Goal: Feedback & Contribution: Contribute content

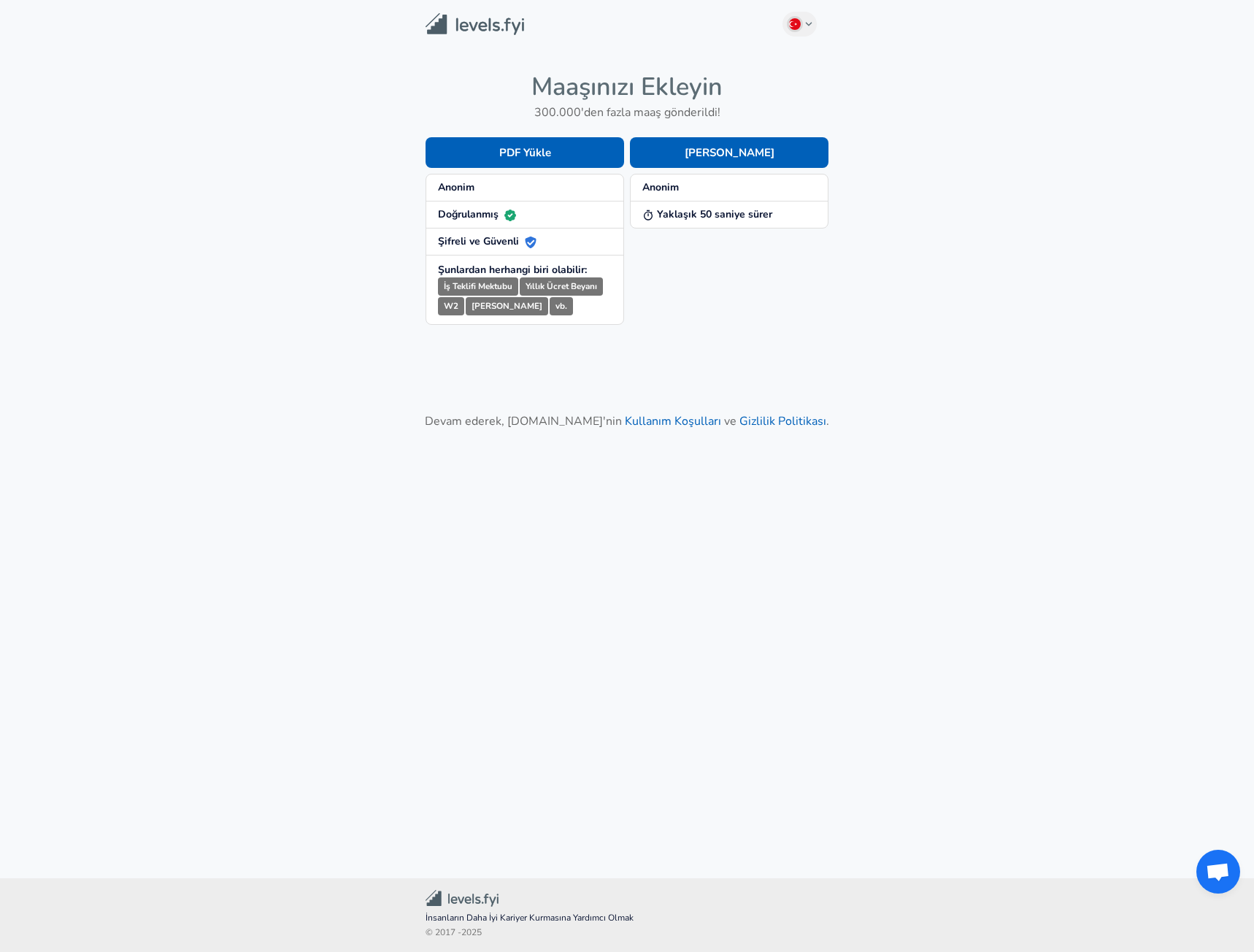
click at [733, 183] on span "Anonim" at bounding box center [730, 187] width 174 height 14
click at [724, 149] on button "[PERSON_NAME]" at bounding box center [730, 152] width 199 height 30
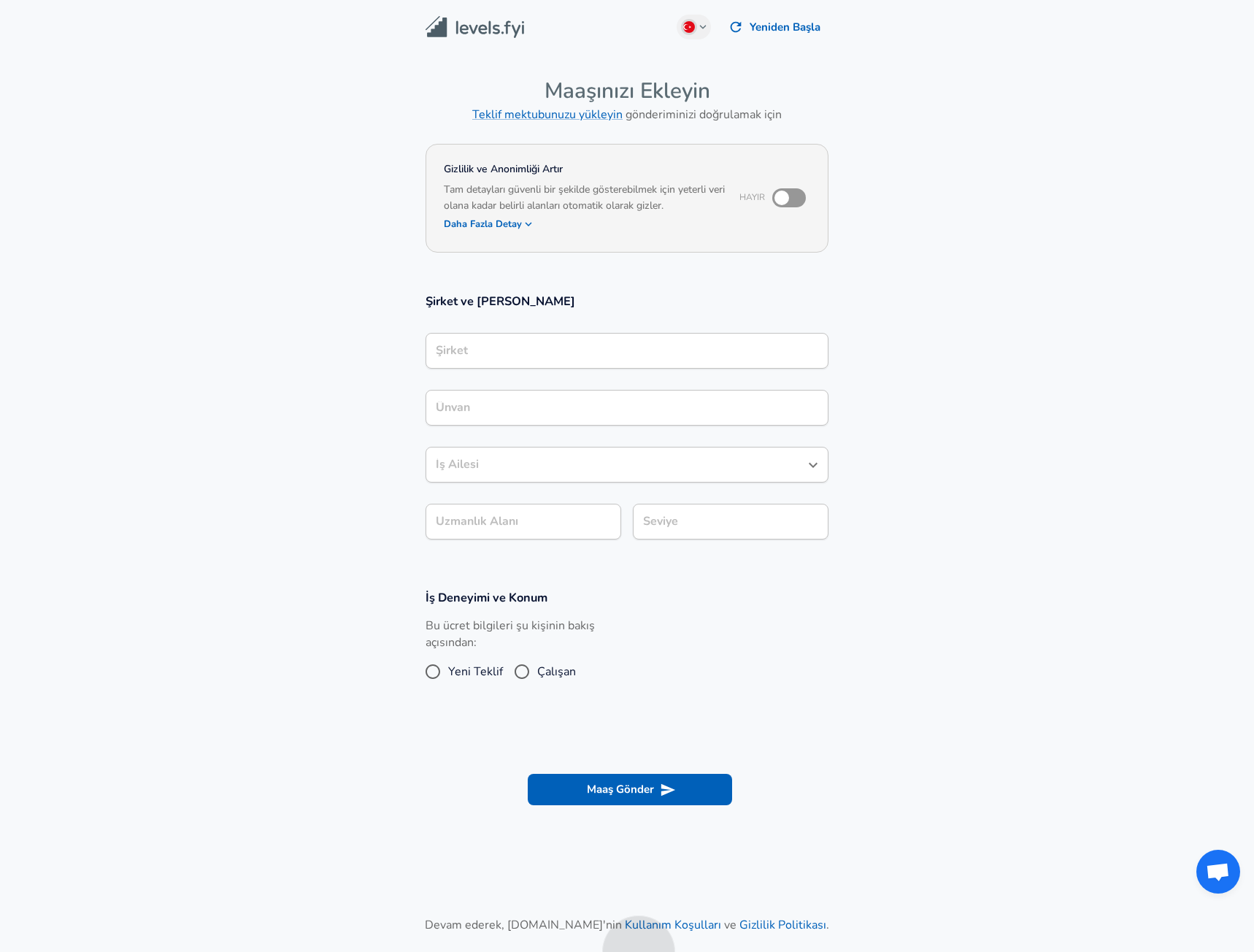
click at [576, 336] on div "Şirket" at bounding box center [627, 351] width 403 height 36
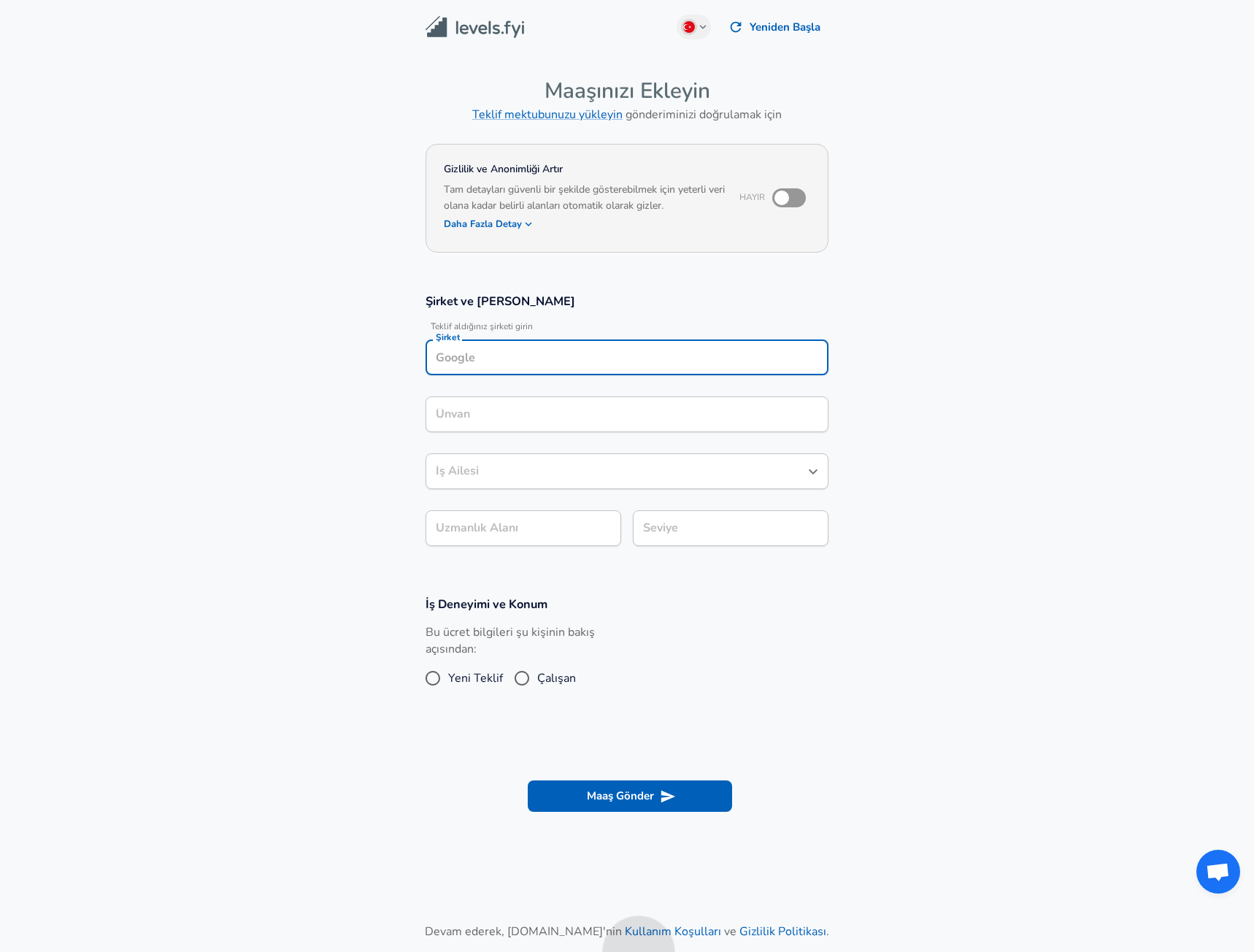
scroll to position [14, 0]
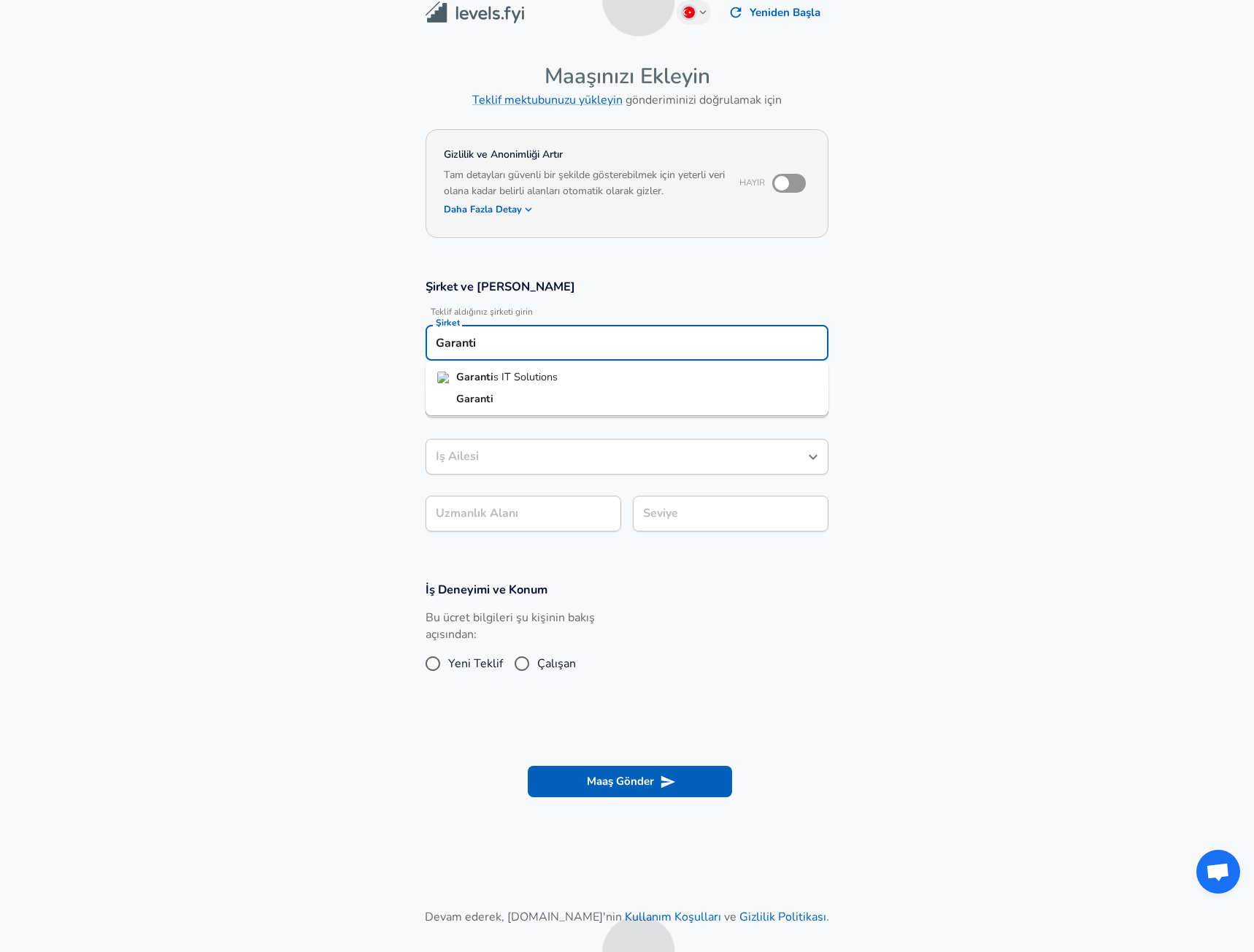
click at [555, 397] on li "Garanti" at bounding box center [627, 398] width 403 height 22
type input "Garanti"
click at [503, 388] on input "Ünvan" at bounding box center [627, 399] width 390 height 23
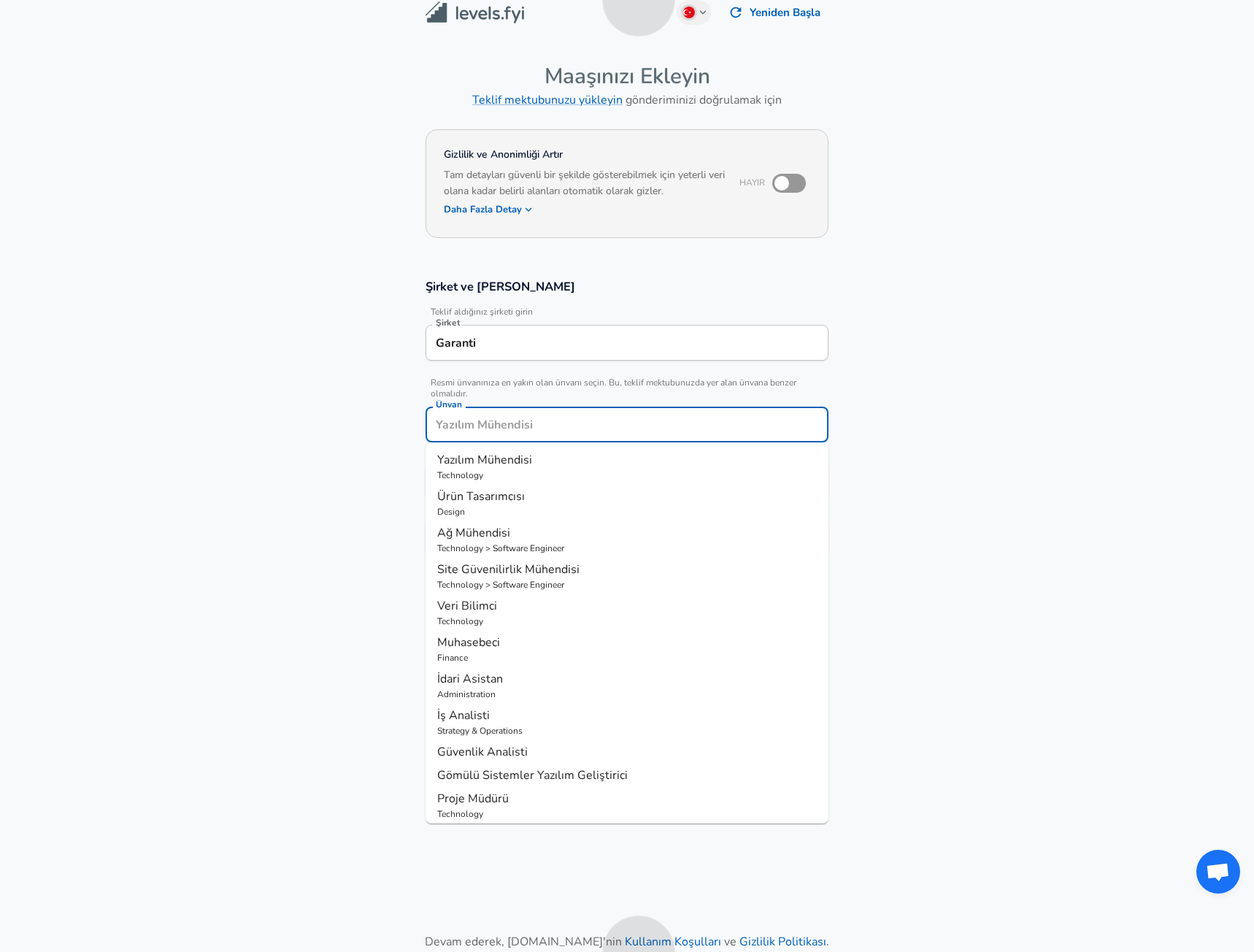
scroll to position [44, 0]
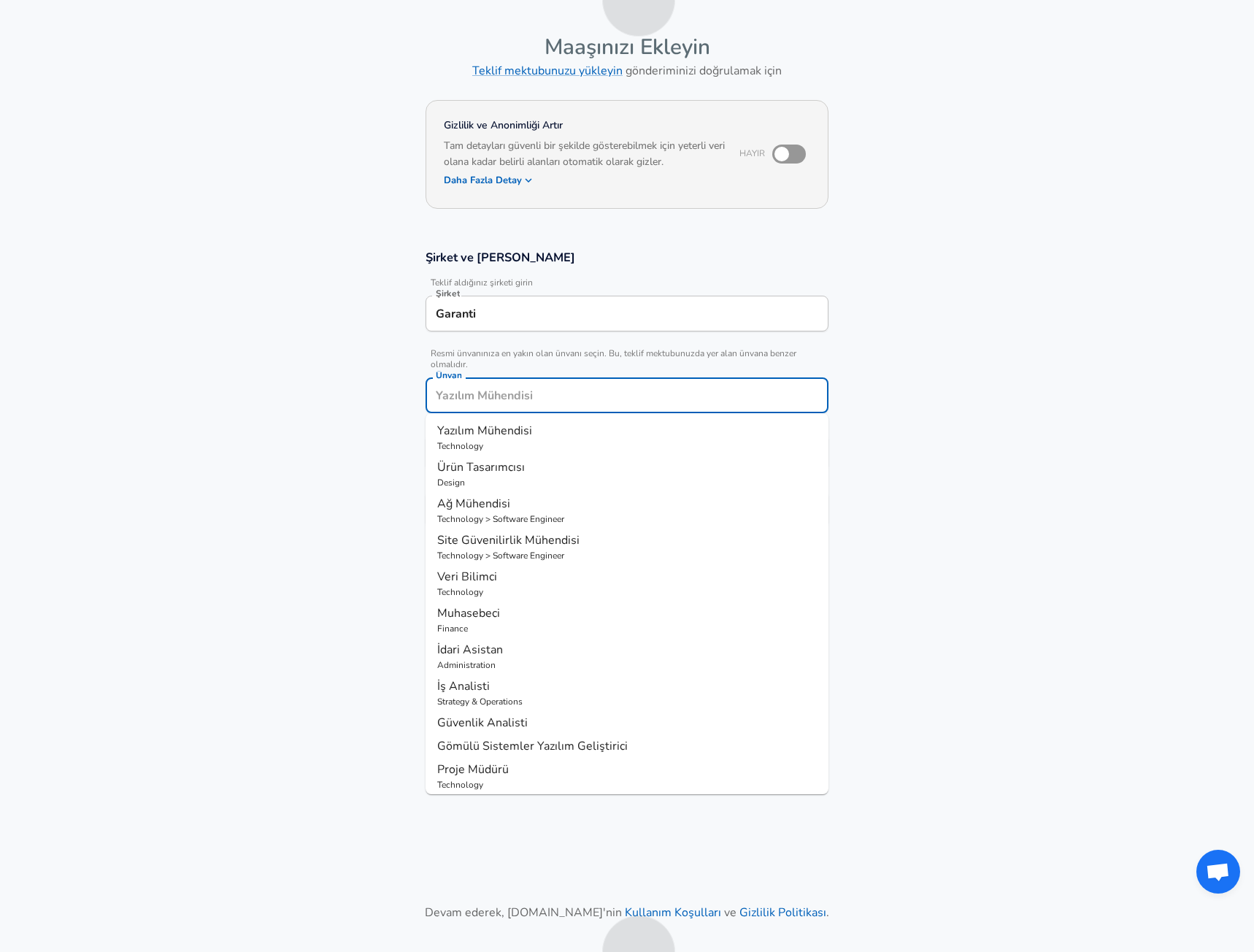
click at [512, 433] on span "Yazılım Mühendisi" at bounding box center [485, 431] width 95 height 16
type input "Yazılım Mühendisi"
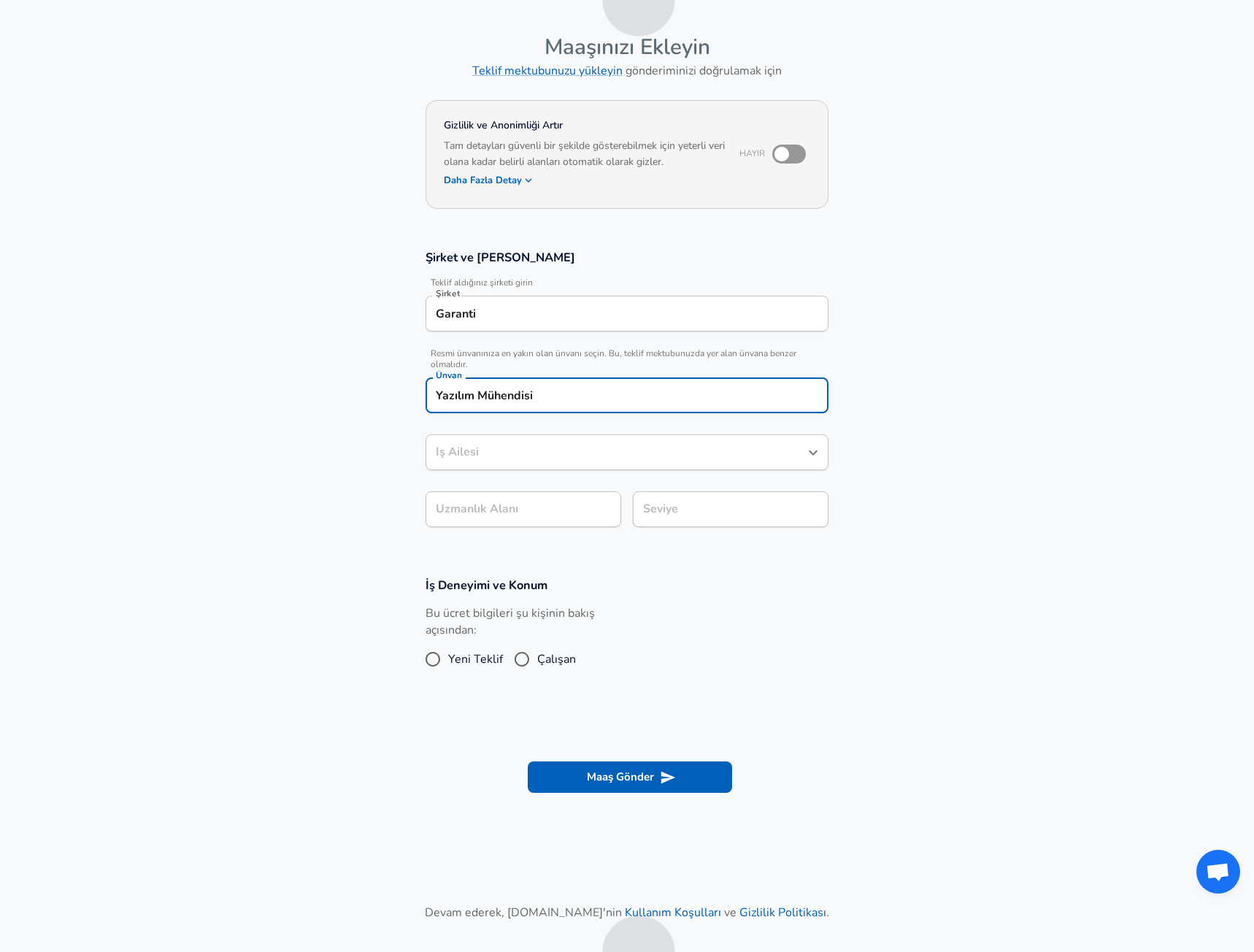
type input "Yazılım Mühendisi"
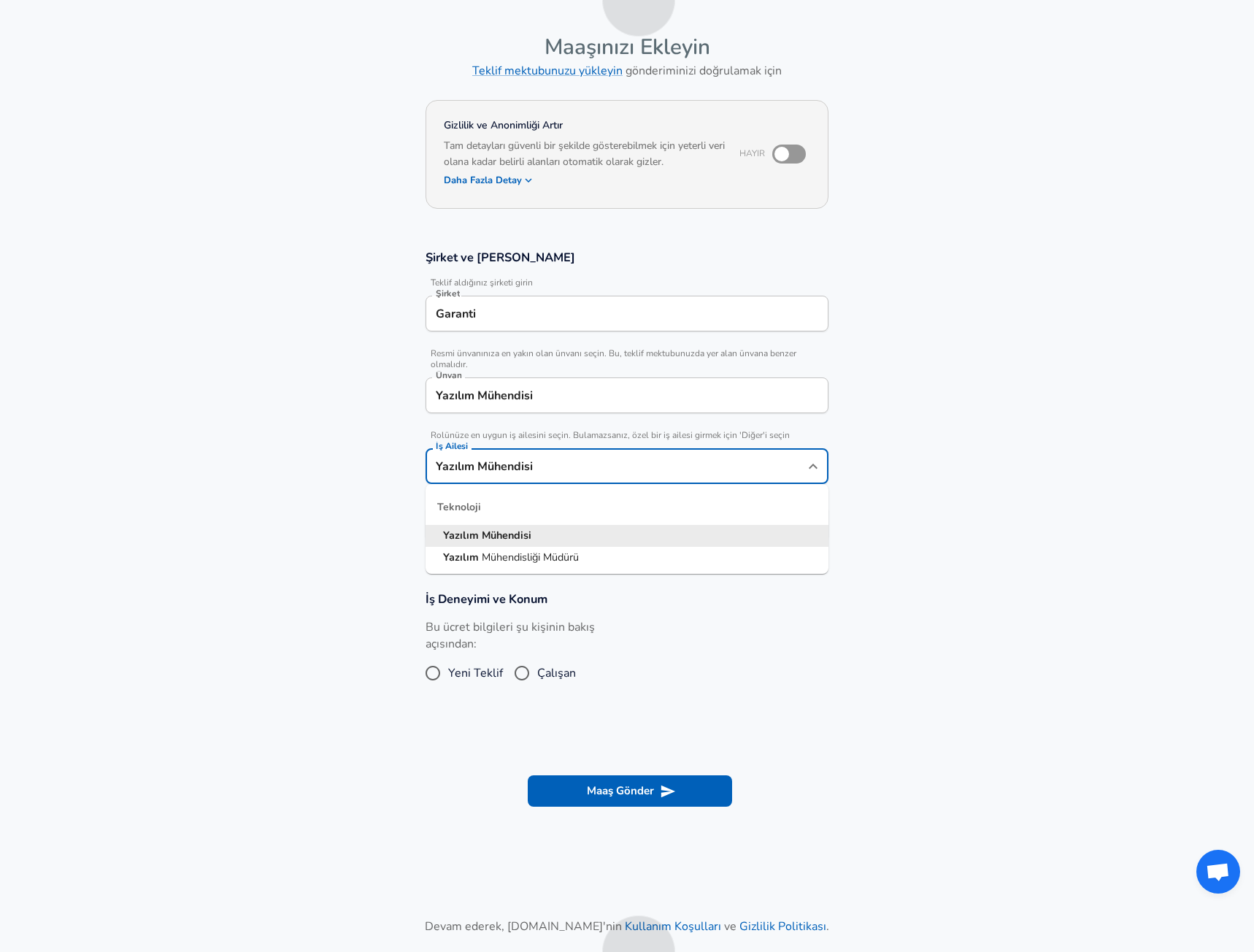
scroll to position [73, 0]
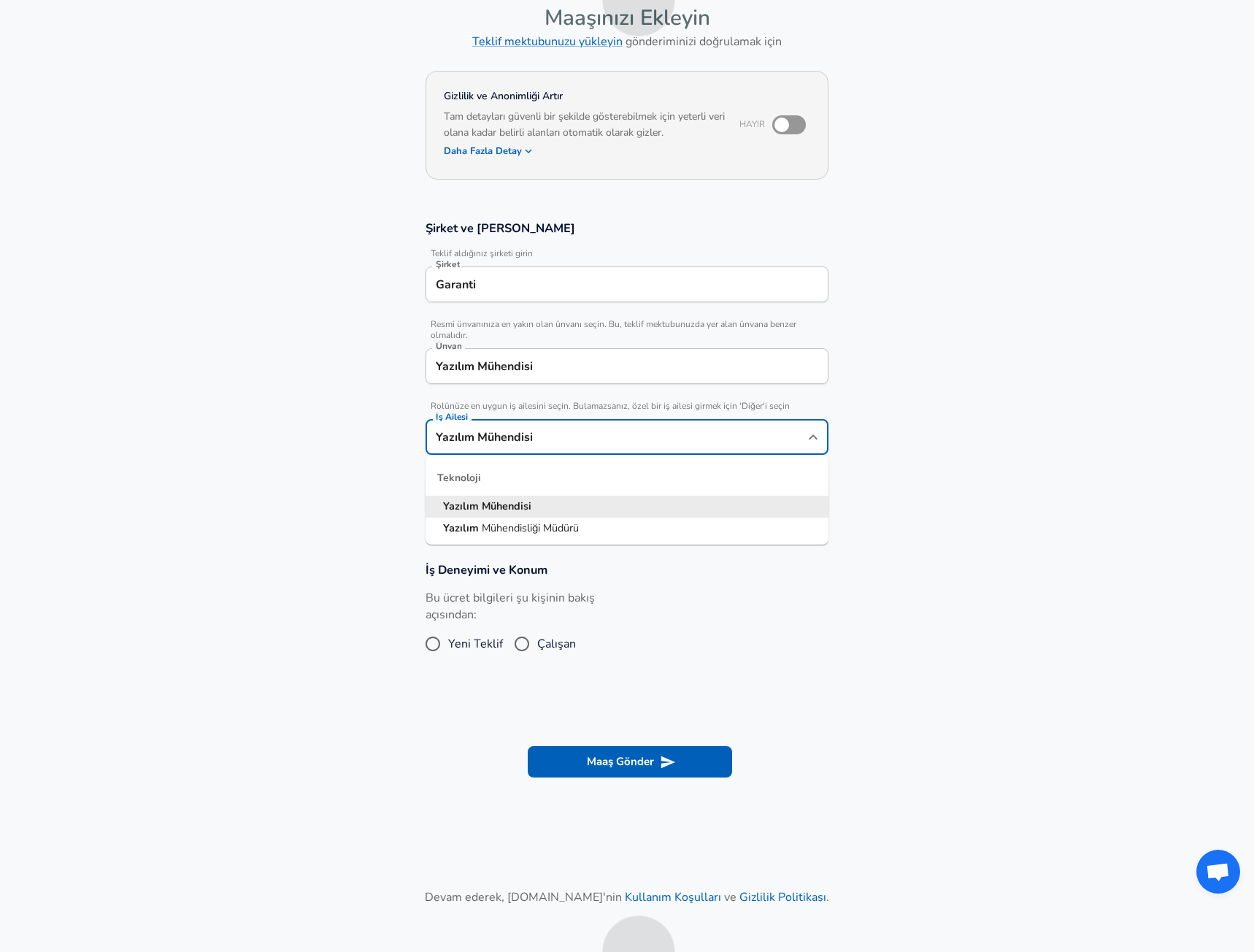
click at [511, 461] on div "Şirket ve [PERSON_NAME] Teklif aldığınız şirketi girin Şirket Garanti Şirket Re…" at bounding box center [627, 370] width 438 height 302
click at [380, 450] on section "Şirket ve [PERSON_NAME] Teklif aldığınız şirketi girin Şirket Garanti Şirket Re…" at bounding box center [627, 373] width 1254 height 342
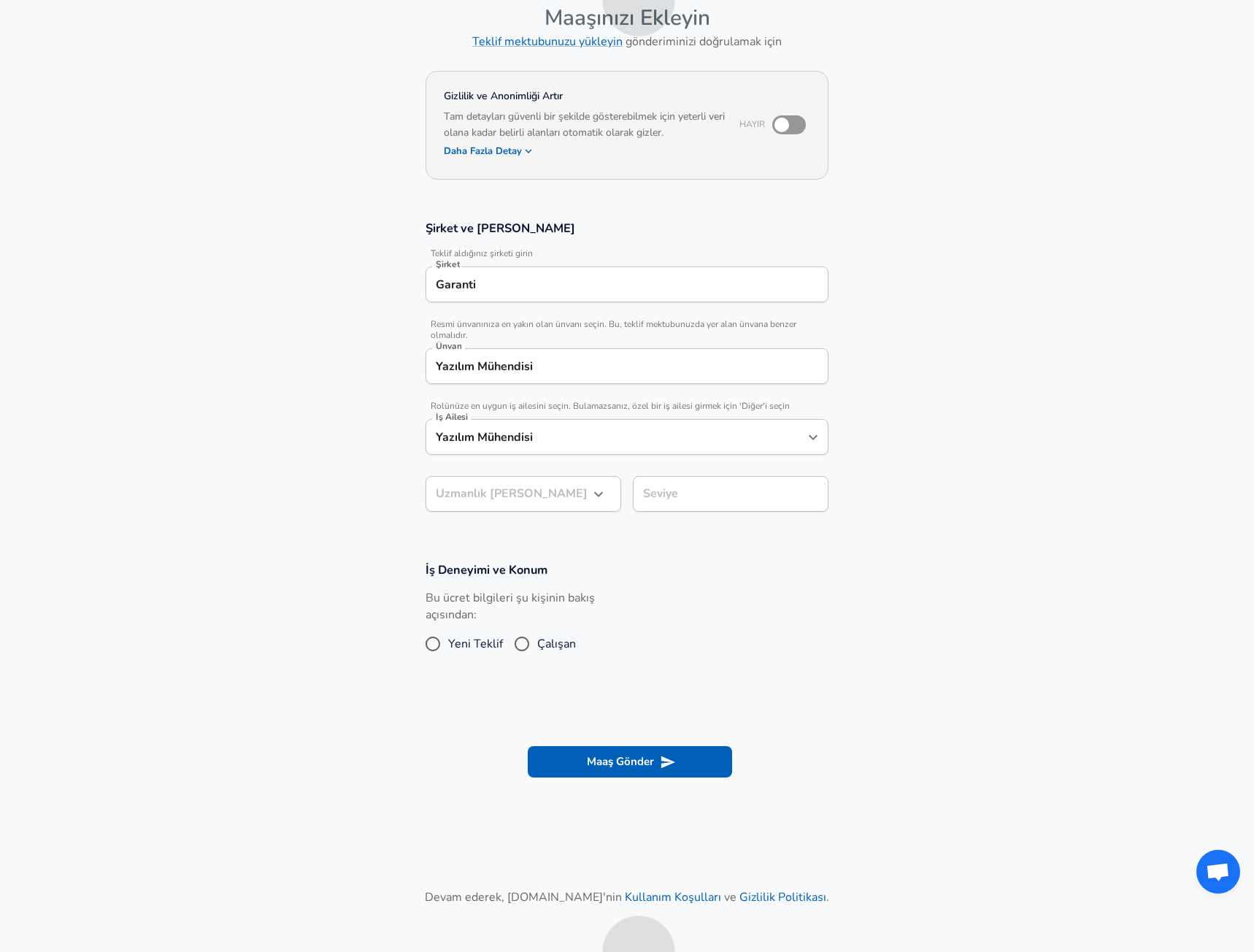
click at [536, 447] on input "Yazılım Mühendisi" at bounding box center [616, 437] width 368 height 23
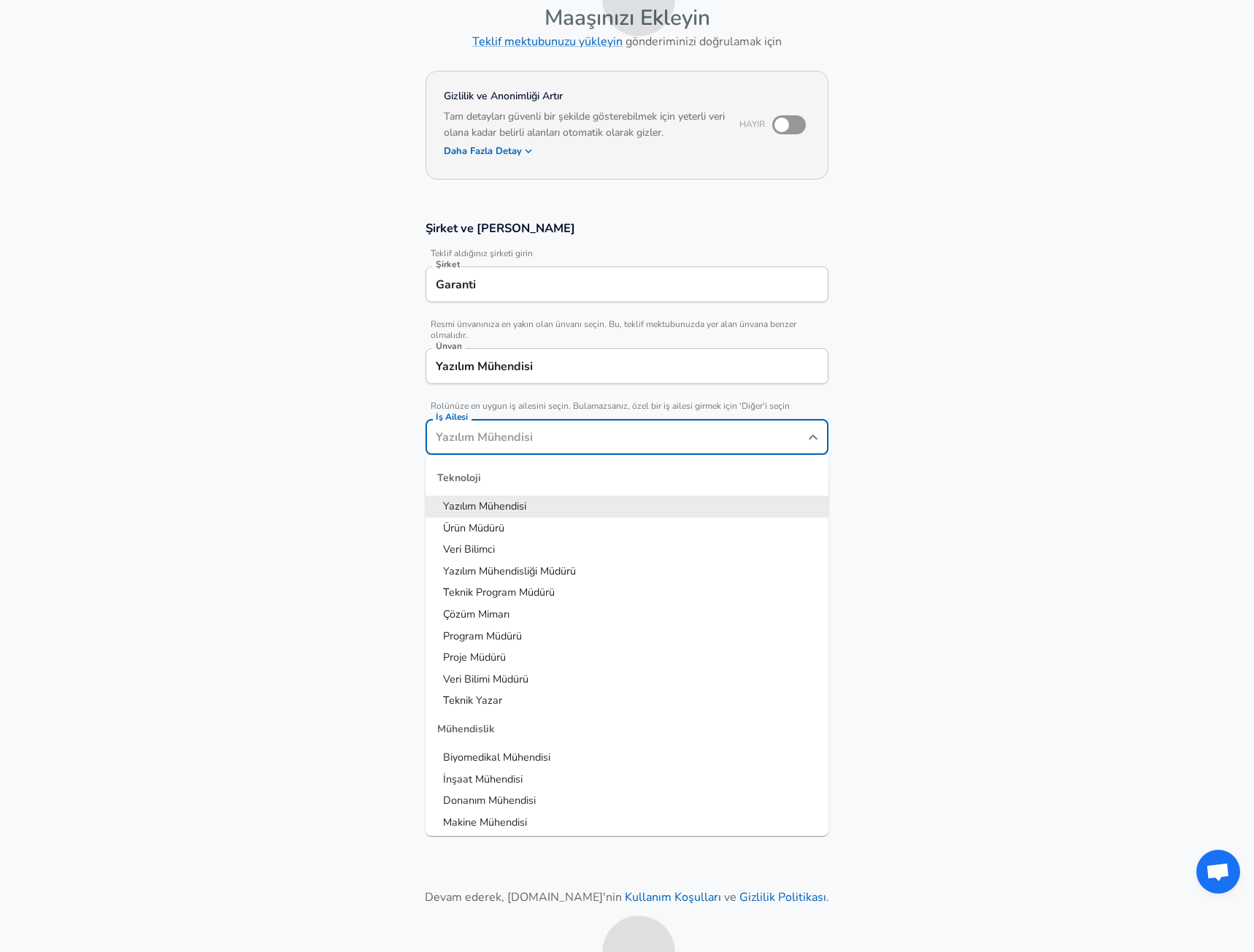
click at [576, 500] on li "Yazılım Mühendisi" at bounding box center [627, 506] width 403 height 22
type input "Yazılım Mühendisi"
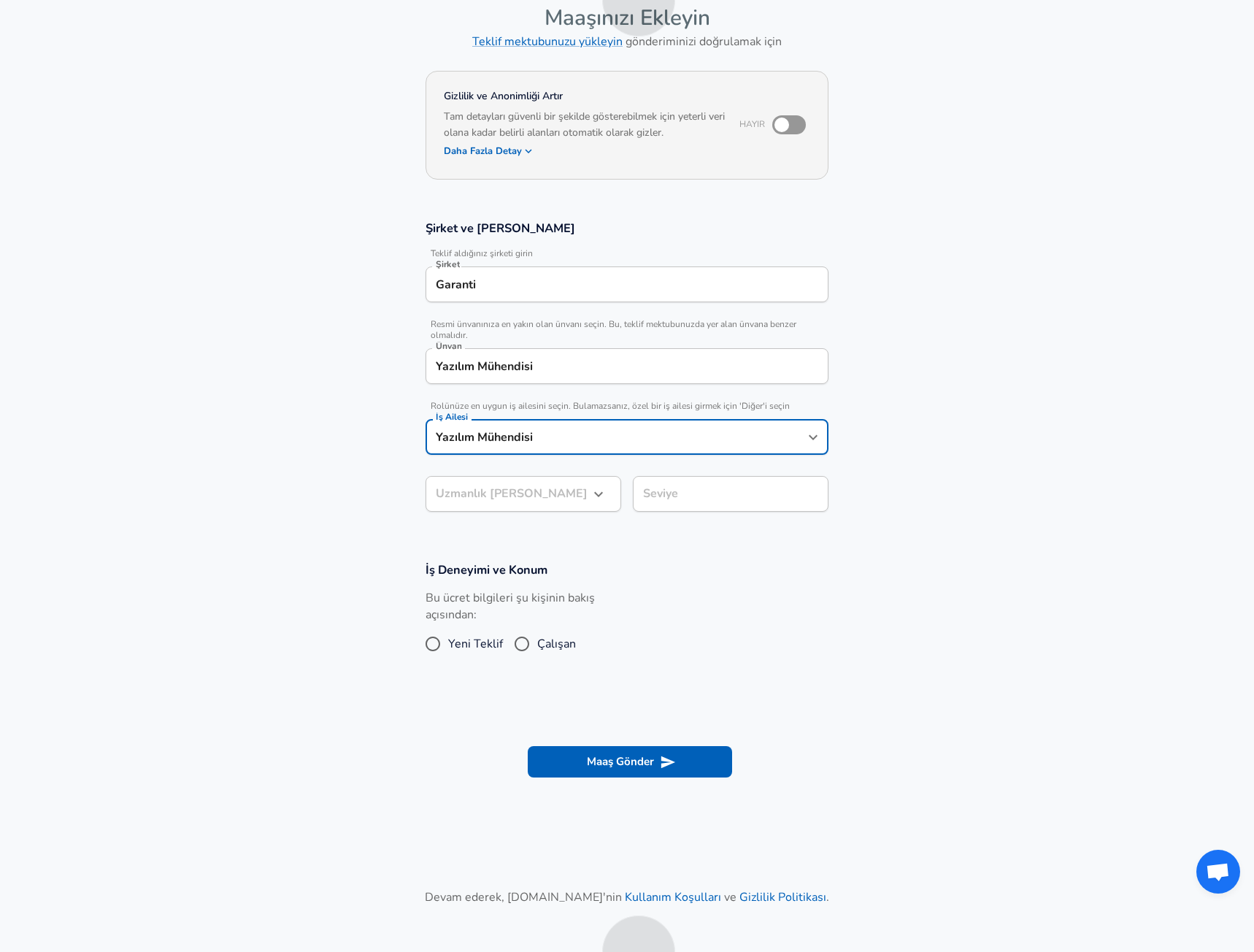
click at [583, 436] on input "Yazılım Mühendisi" at bounding box center [616, 437] width 368 height 23
drag, startPoint x: 362, startPoint y: 435, endPoint x: 344, endPoint y: 438, distance: 18.2
click at [346, 438] on section "Şirket ve [PERSON_NAME] Teklif aldığınız şirketi girin Şirket Garanti Şirket Re…" at bounding box center [627, 373] width 1254 height 342
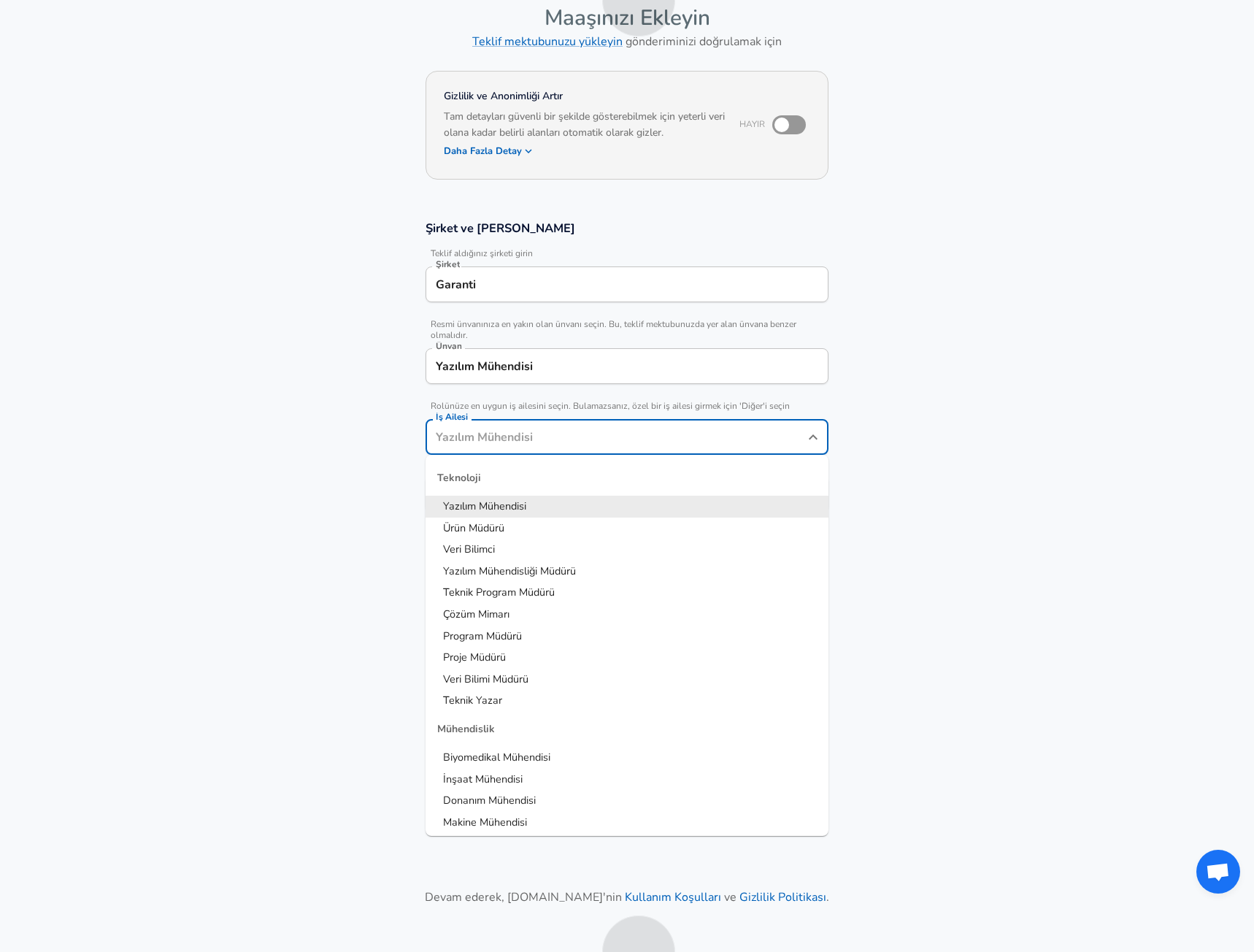
click at [624, 508] on li "Yazılım Mühendisi" at bounding box center [627, 506] width 403 height 22
type input "Yazılım Mühendisi"
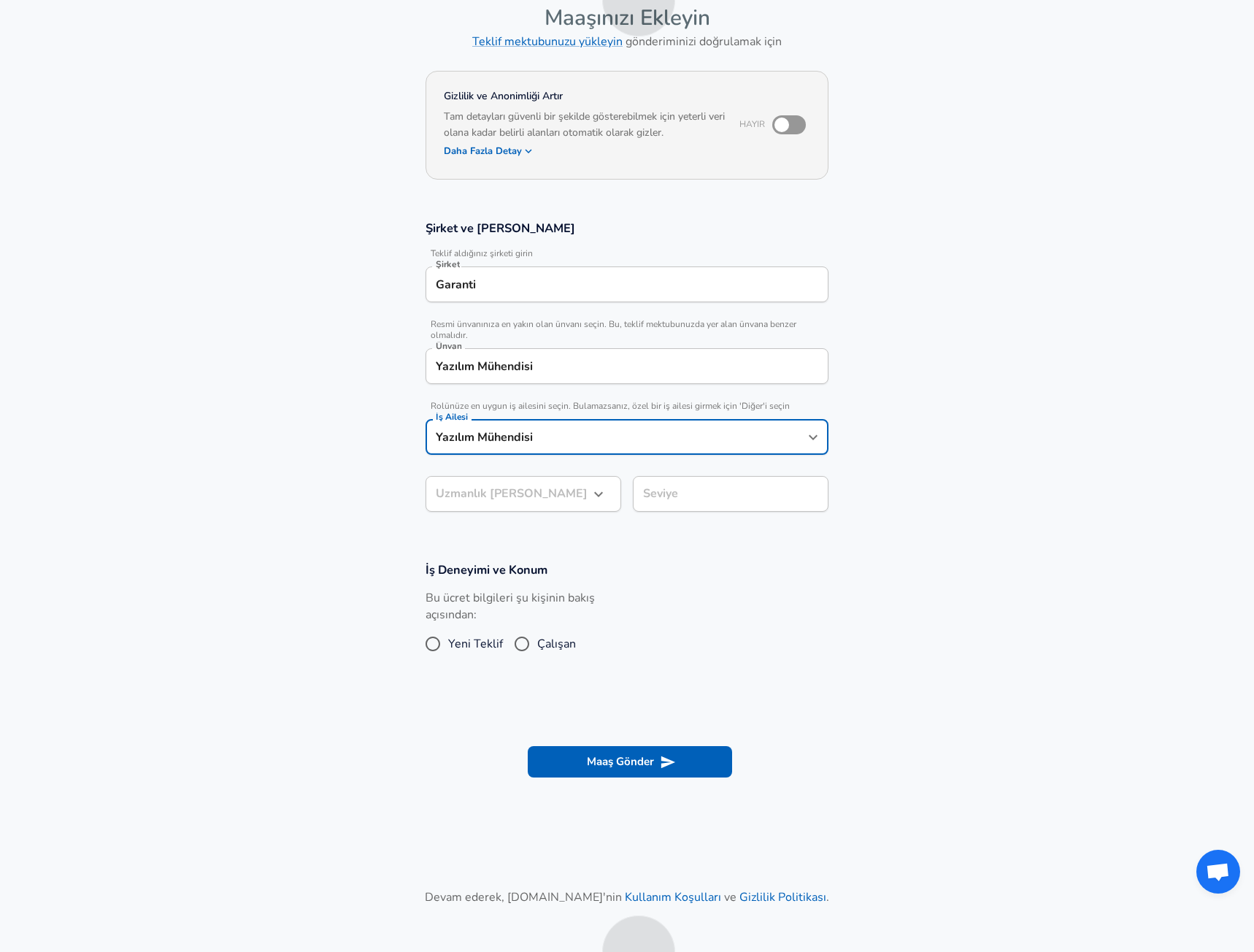
click at [549, 500] on body "Turkish Change Yeniden Başla Maaşınızı Ekleyin Teklif mektubunuzu yükleyin gönd…" at bounding box center [627, 403] width 1254 height 952
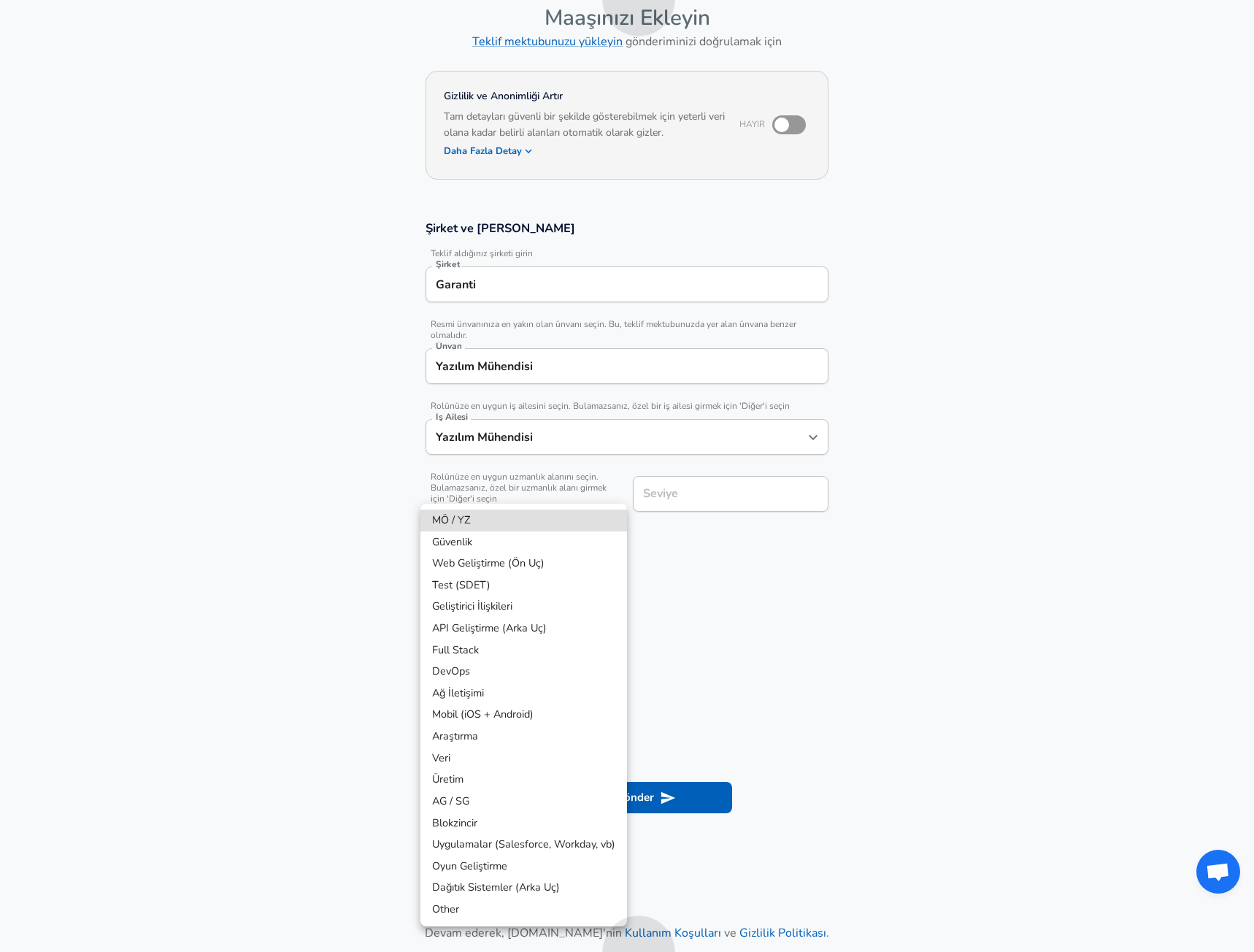
scroll to position [116, 0]
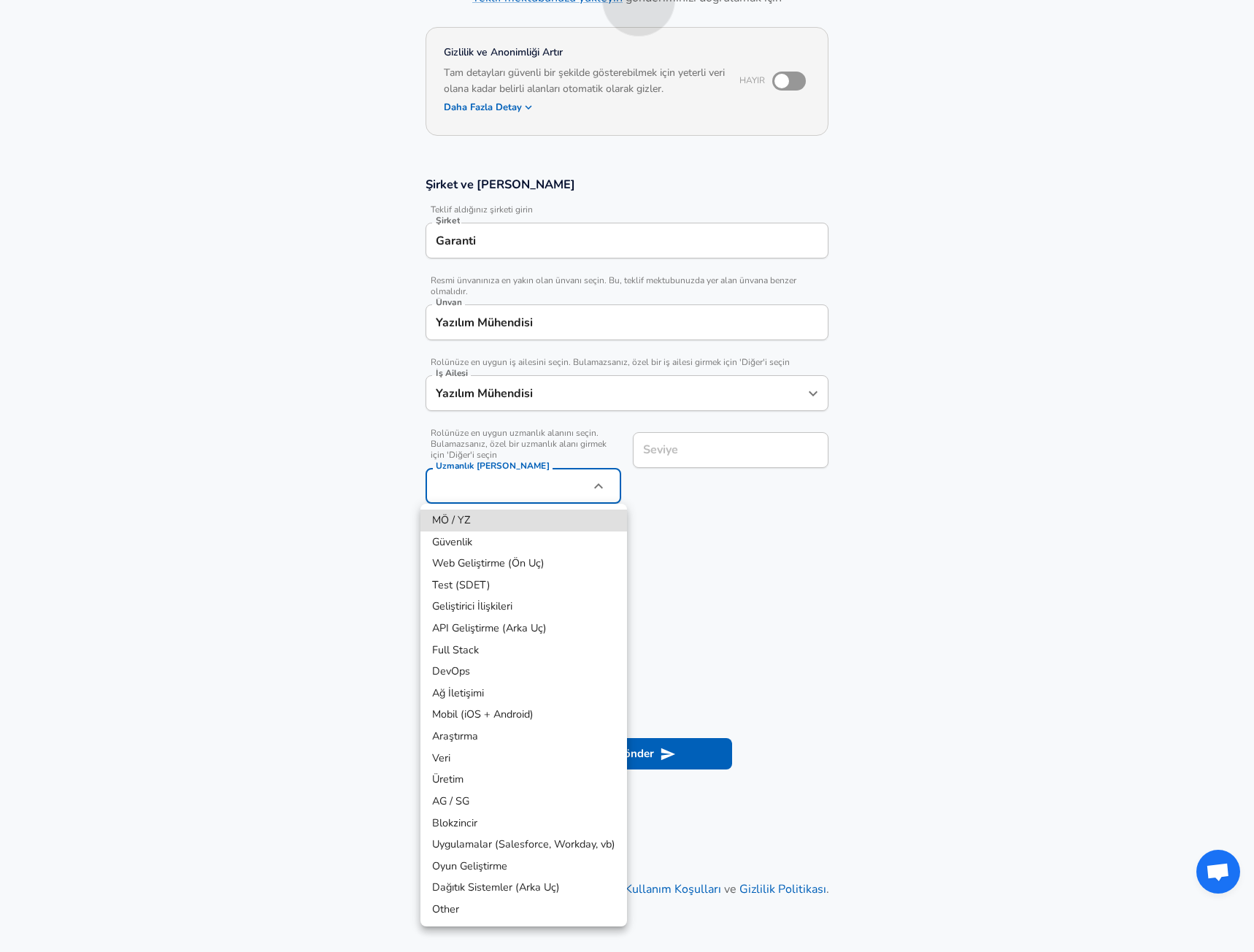
click at [556, 650] on li "Full Stack" at bounding box center [523, 650] width 206 height 22
type input "Full Stack"
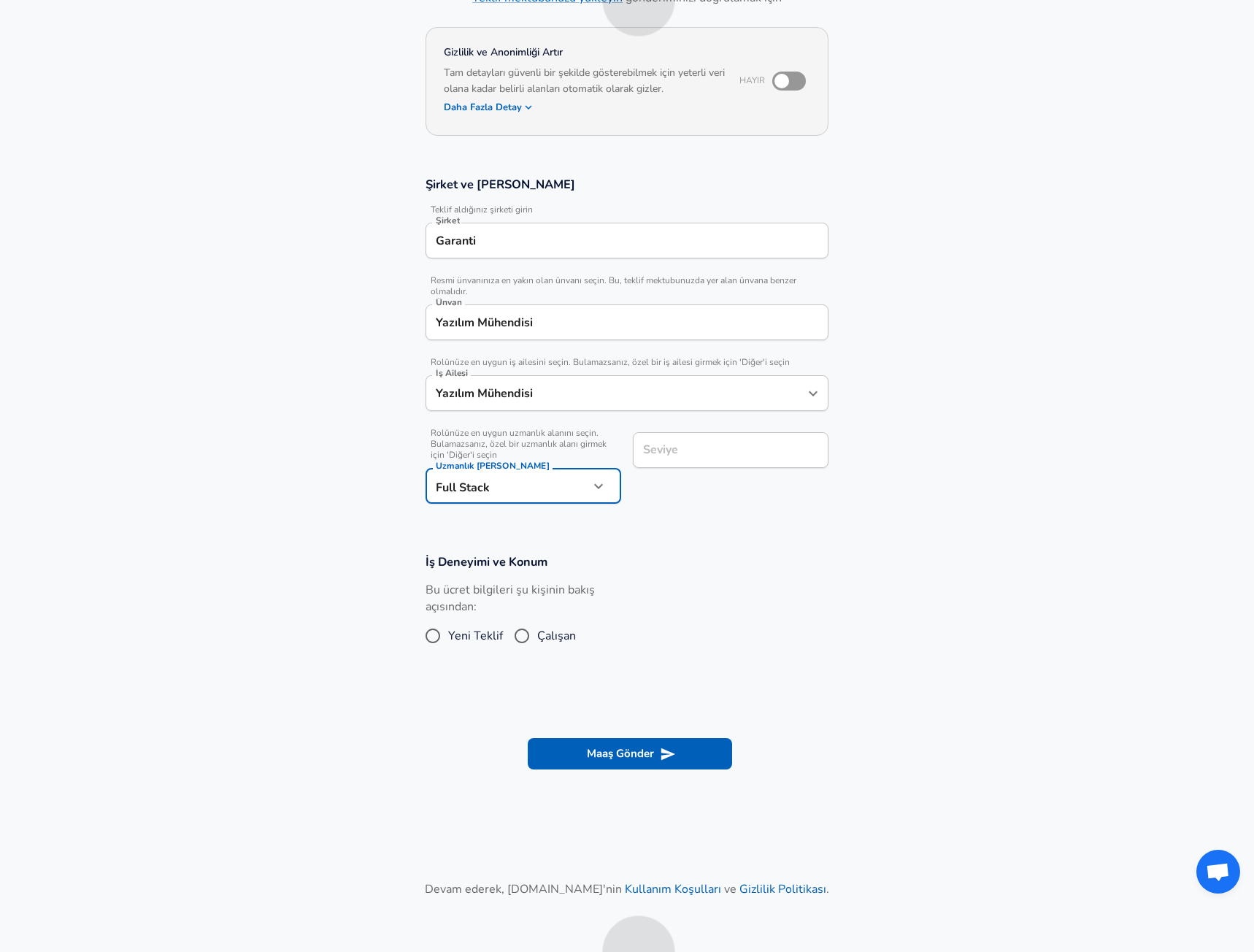
scroll to position [146, 0]
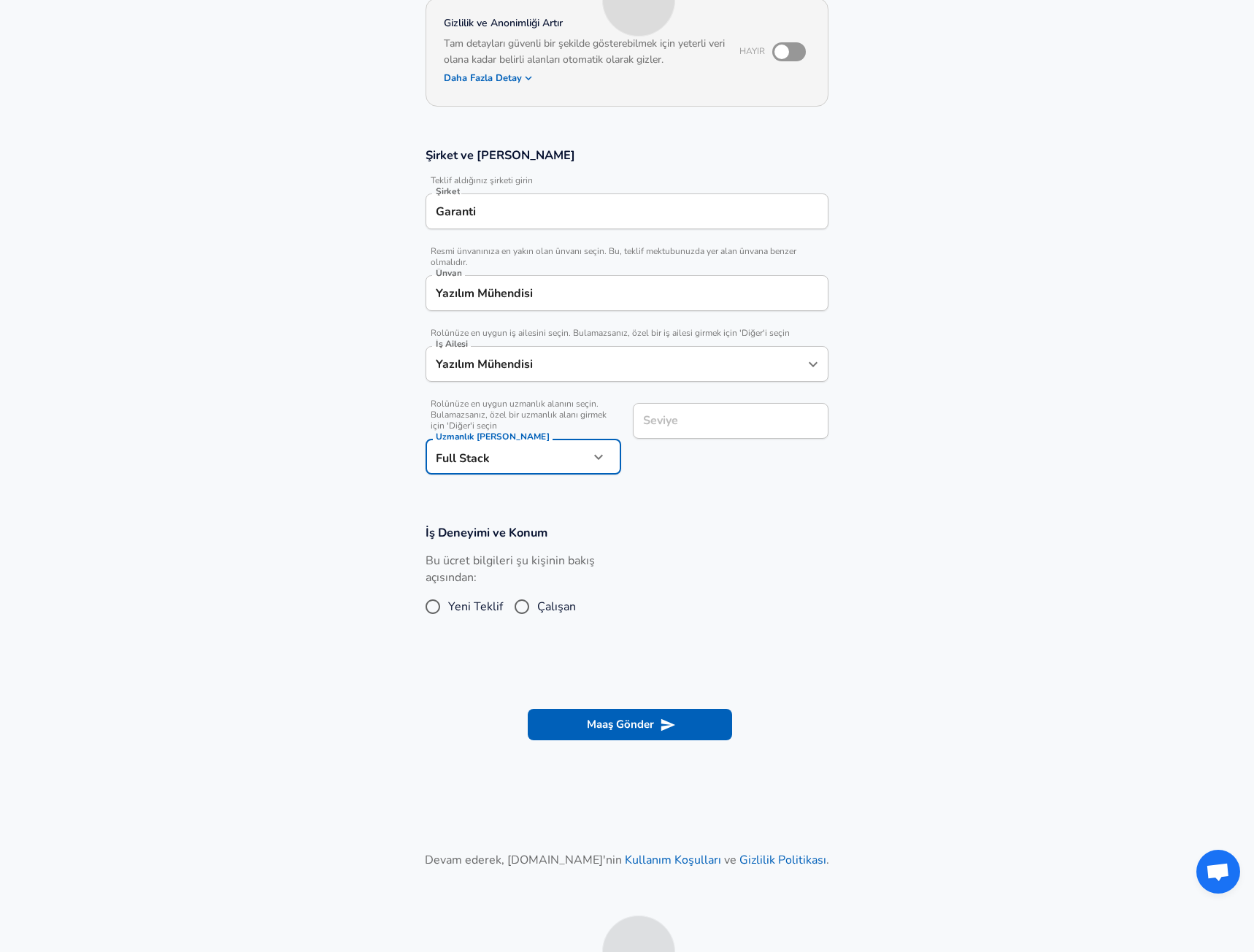
click at [680, 439] on div "Seviye" at bounding box center [731, 421] width 196 height 36
type input "Mid"
click at [521, 608] on input "Çalışan" at bounding box center [521, 607] width 30 height 24
radio input "true"
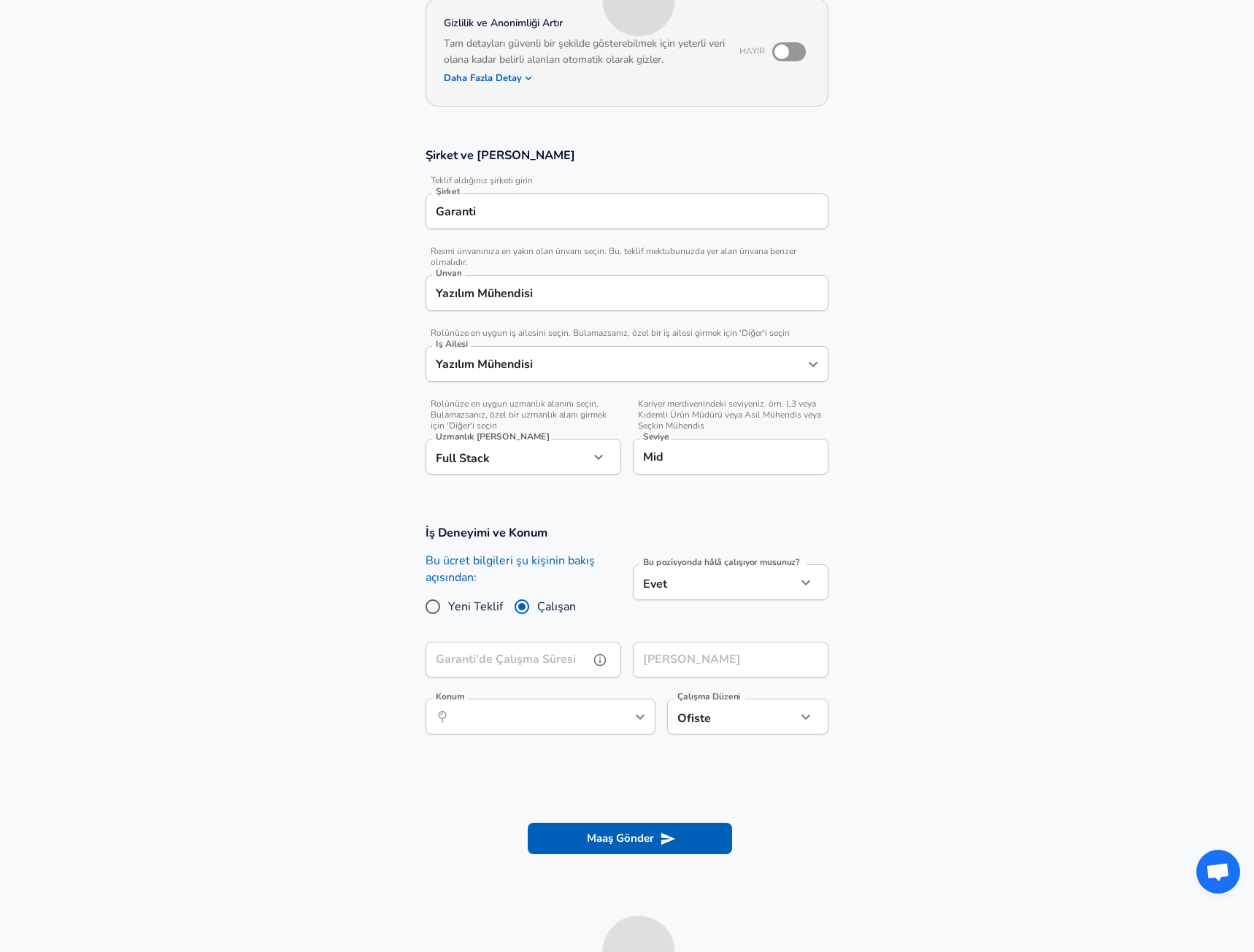
click at [584, 662] on input "Garanti'de Çalışma Süresi" at bounding box center [507, 660] width 164 height 36
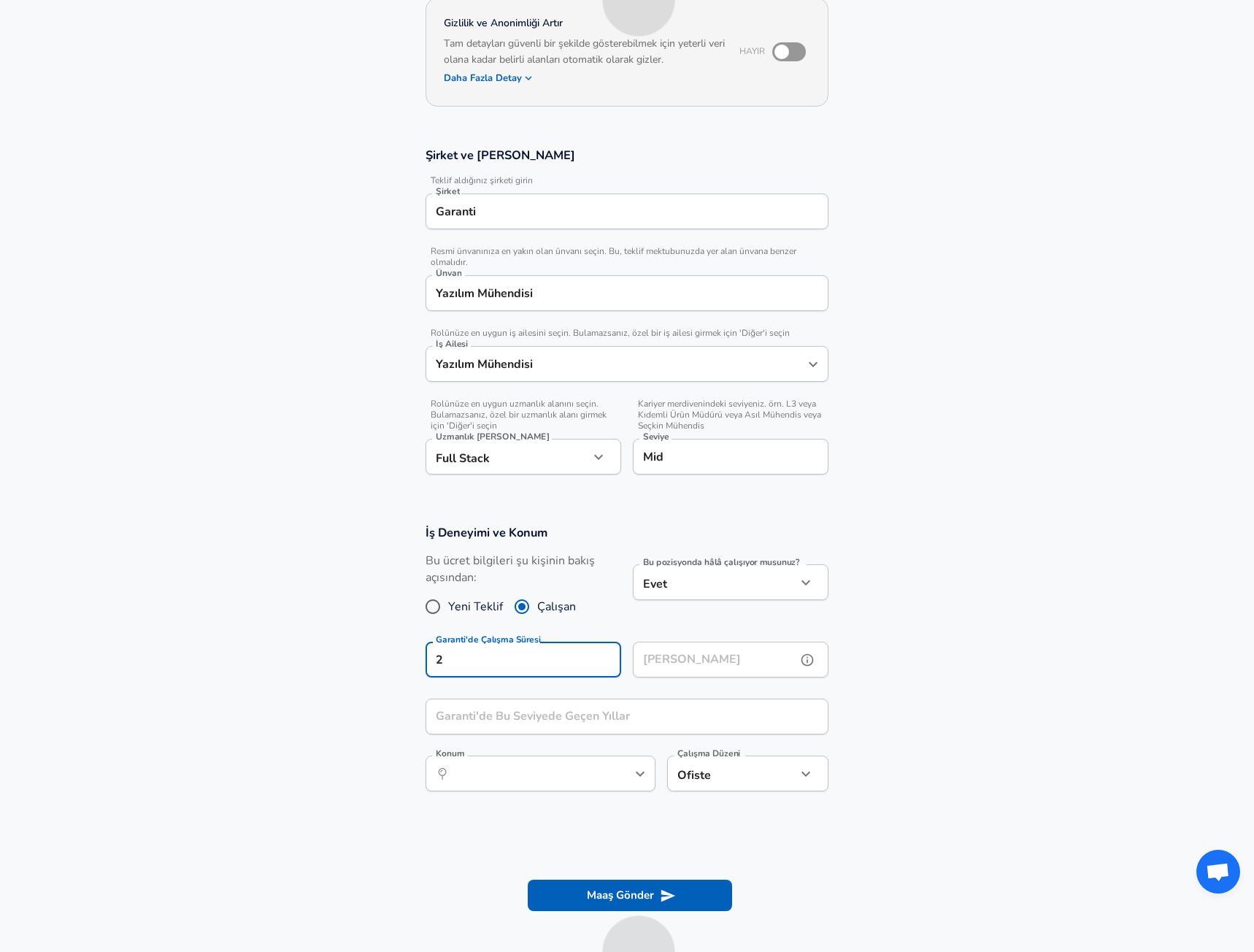
click at [698, 661] on input "[PERSON_NAME]" at bounding box center [715, 660] width 164 height 36
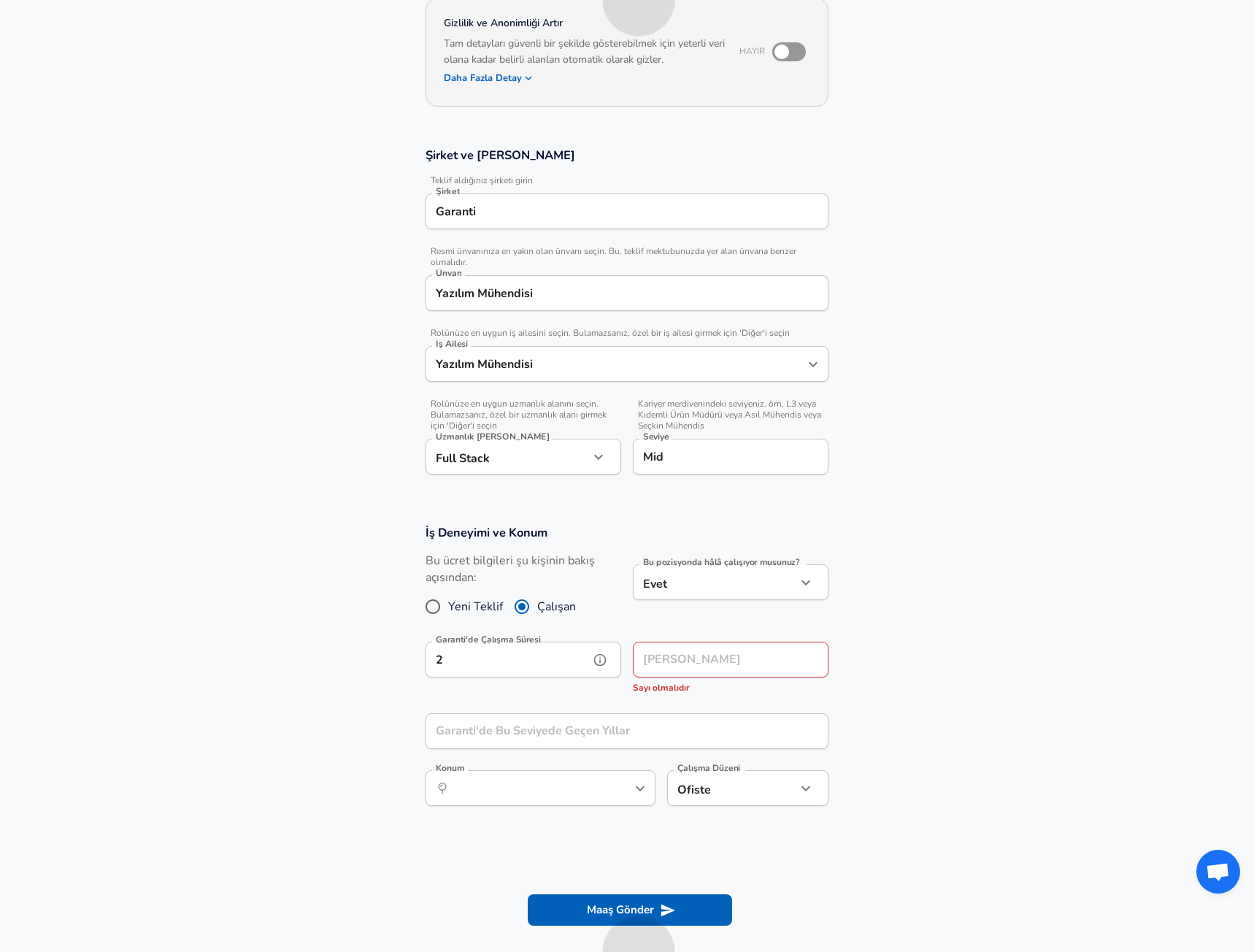
click at [568, 672] on input "2" at bounding box center [507, 660] width 164 height 36
drag, startPoint x: 424, startPoint y: 662, endPoint x: 389, endPoint y: 665, distance: 35.1
click at [389, 665] on section "İş Deneyimi ve Konum Bu ücret bilgileri şu kişinin bakış açısından: Yeni Teklif…" at bounding box center [627, 673] width 1254 height 331
type input "3"
click at [683, 669] on input "[PERSON_NAME]" at bounding box center [715, 660] width 164 height 36
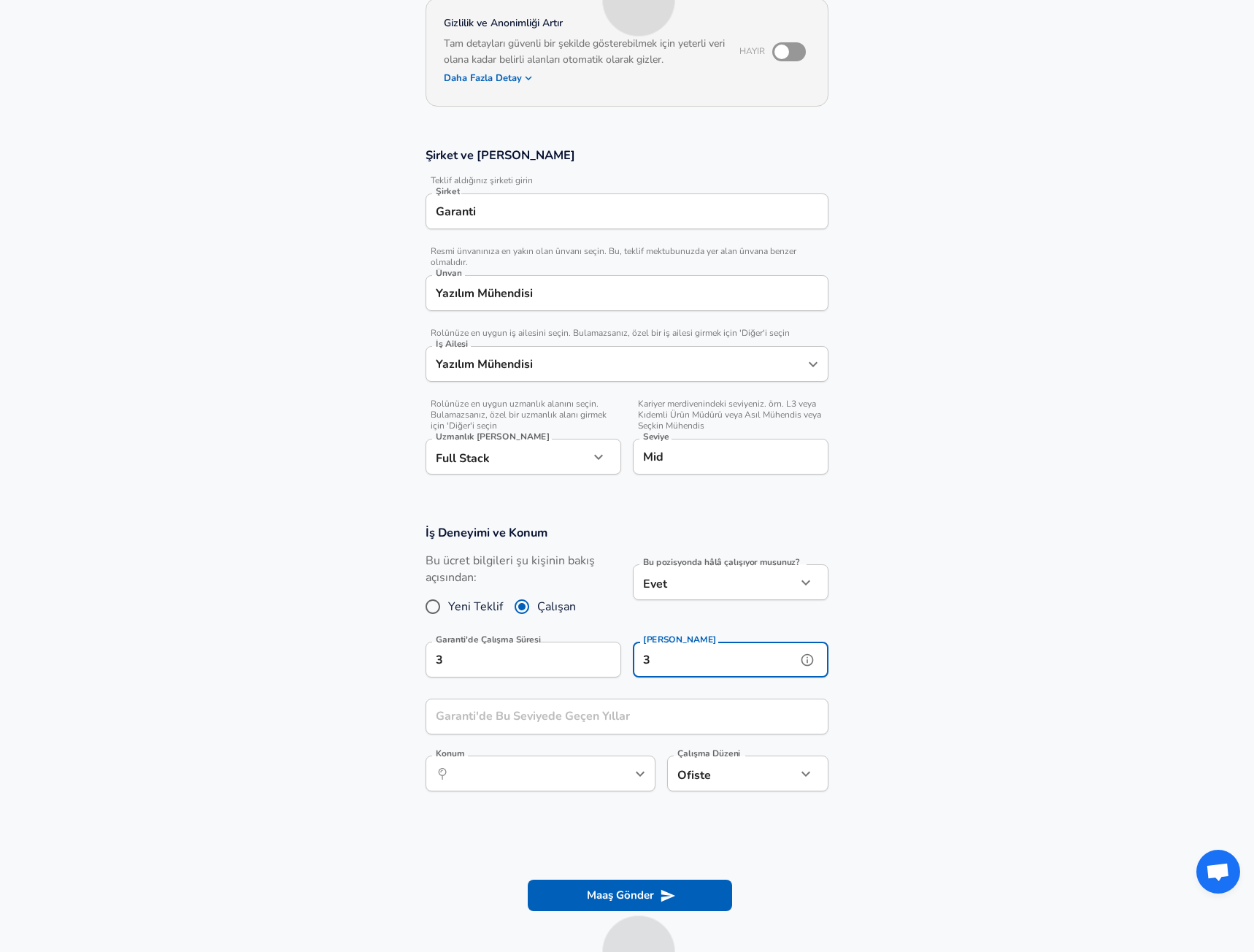
type input "3"
click at [583, 720] on input "Garanti'de Bu Seviyede Geçen Yıllar" at bounding box center [611, 716] width 371 height 36
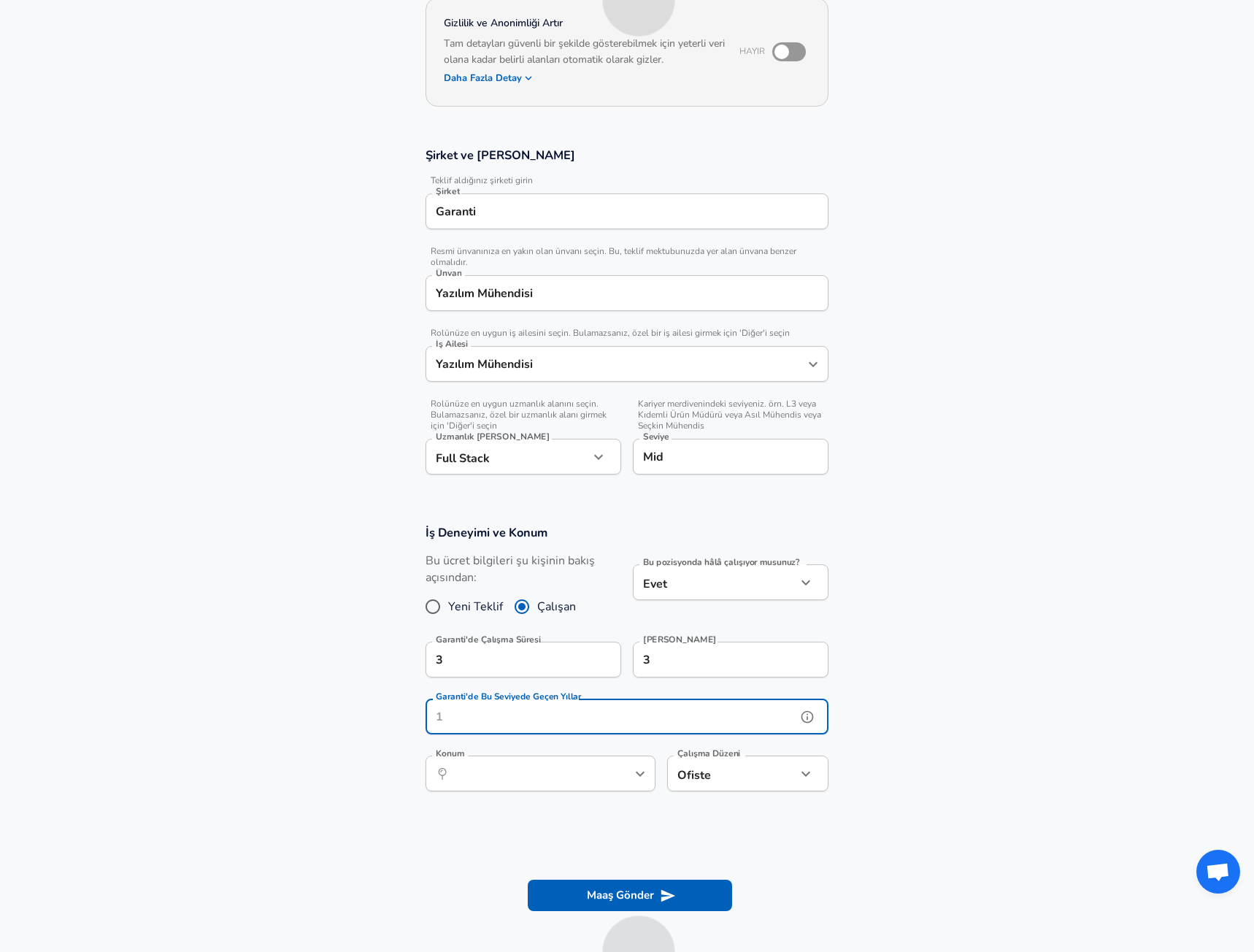
type input "3"
type input "1"
click at [541, 774] on input "Konum" at bounding box center [524, 773] width 150 height 23
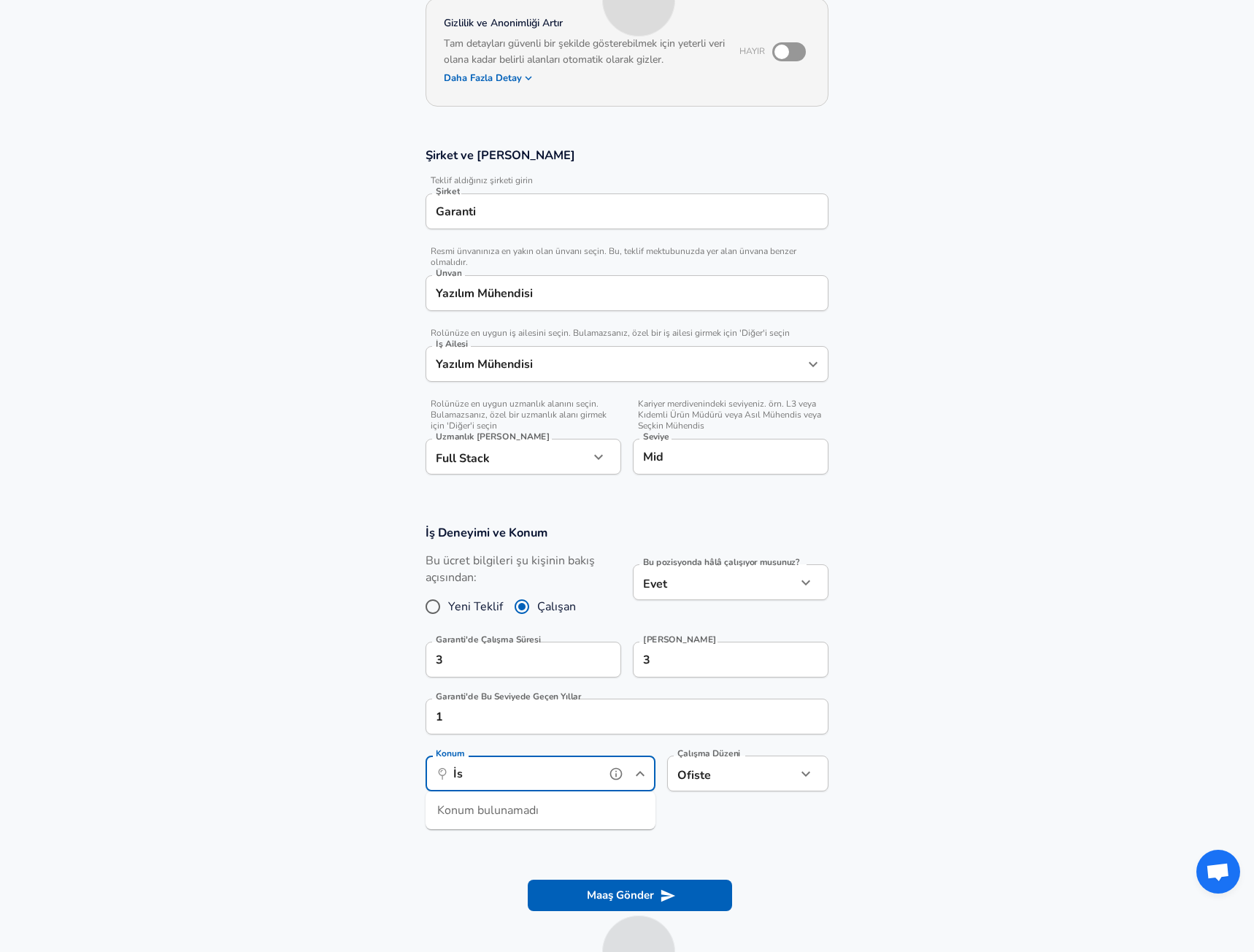
type input "İ"
click at [541, 801] on li "Istan bul, IB, [GEOGRAPHIC_DATA]" at bounding box center [540, 807] width 230 height 22
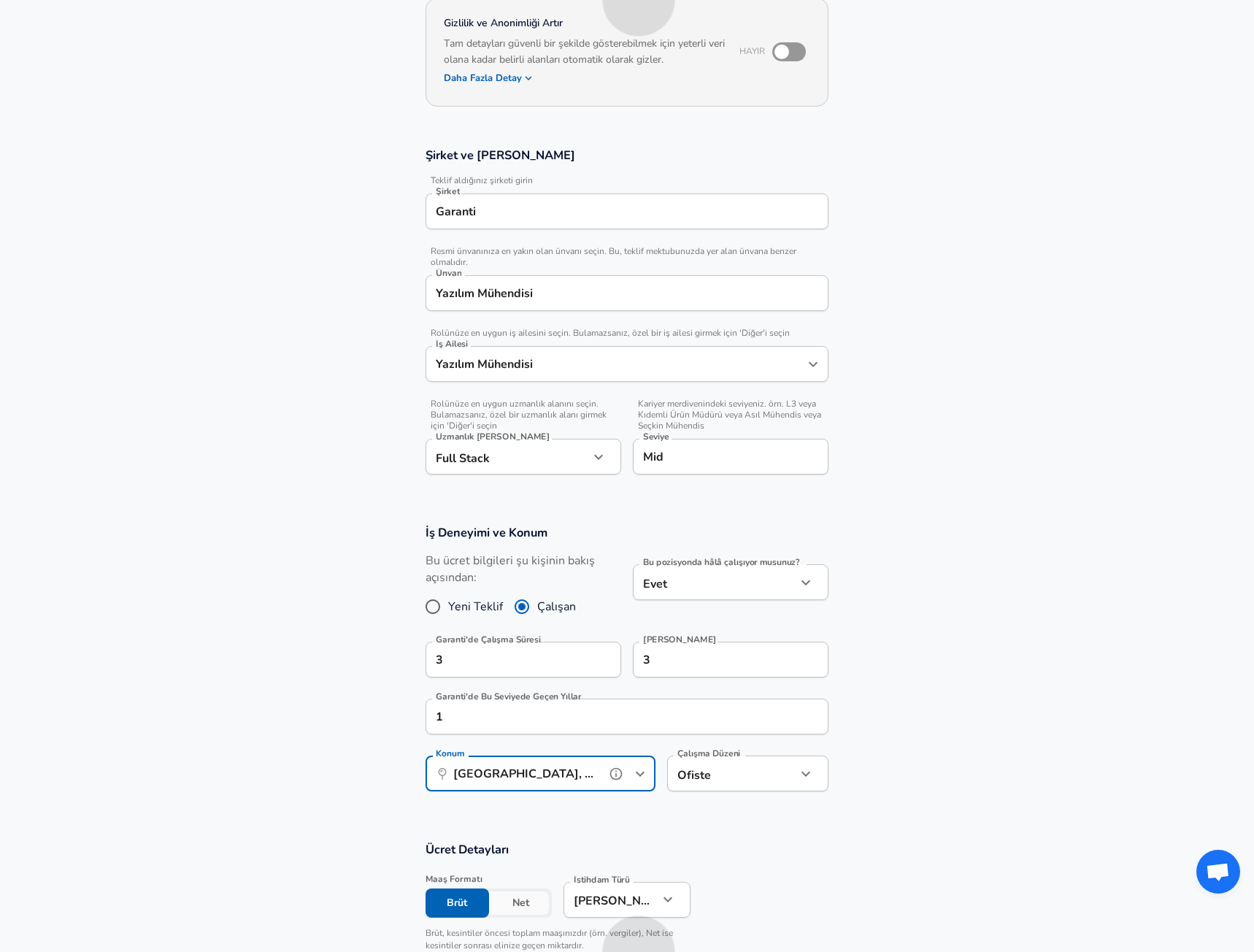
type input "[GEOGRAPHIC_DATA], IB, [GEOGRAPHIC_DATA]"
click at [700, 777] on body "Turkish Change Yeniden Başla Maaşınızı Ekleyin Teklif mektubunuzu yükleyin gönd…" at bounding box center [627, 330] width 1254 height 952
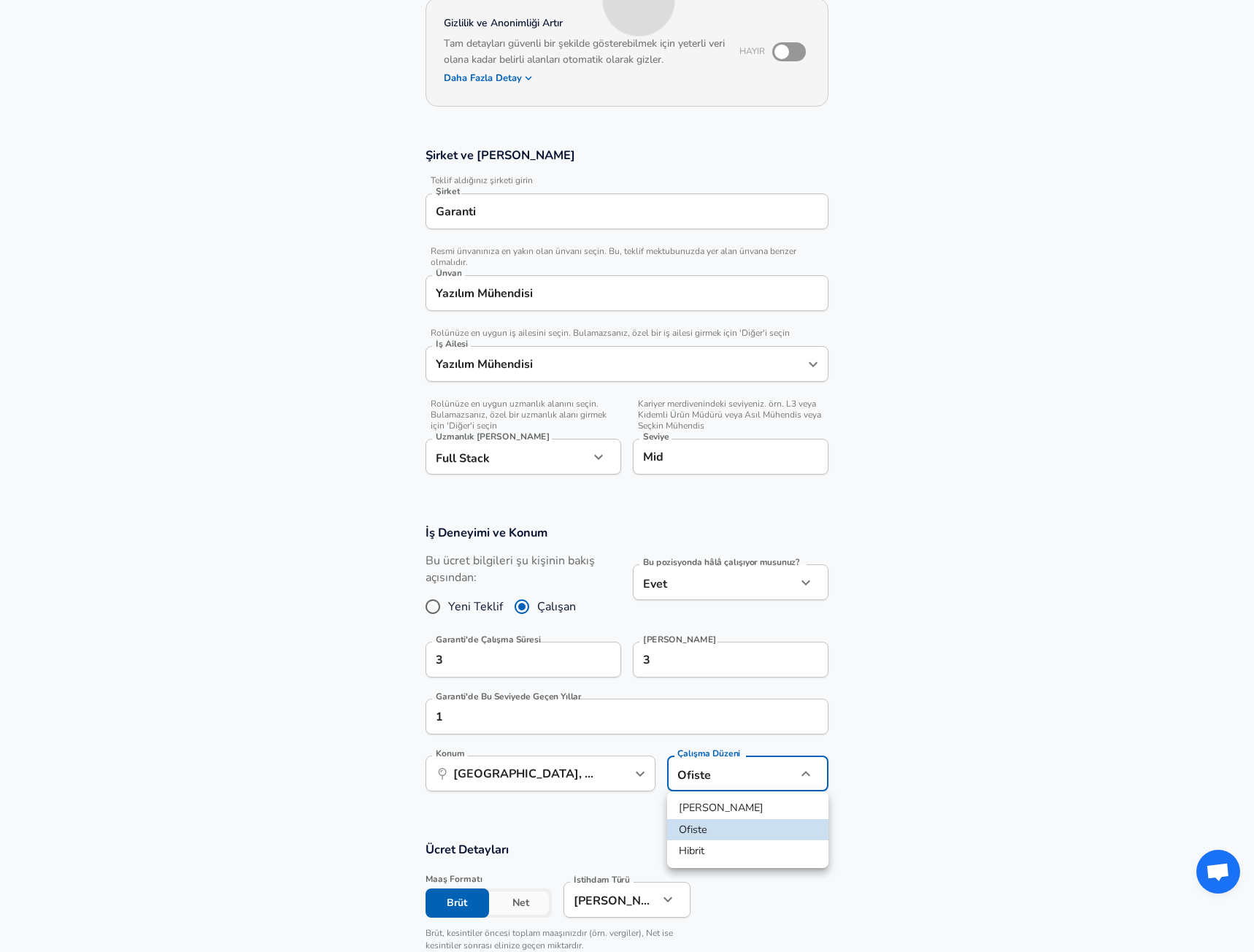
click at [712, 843] on li "Hibrit" at bounding box center [748, 851] width 161 height 22
type input "hybrid"
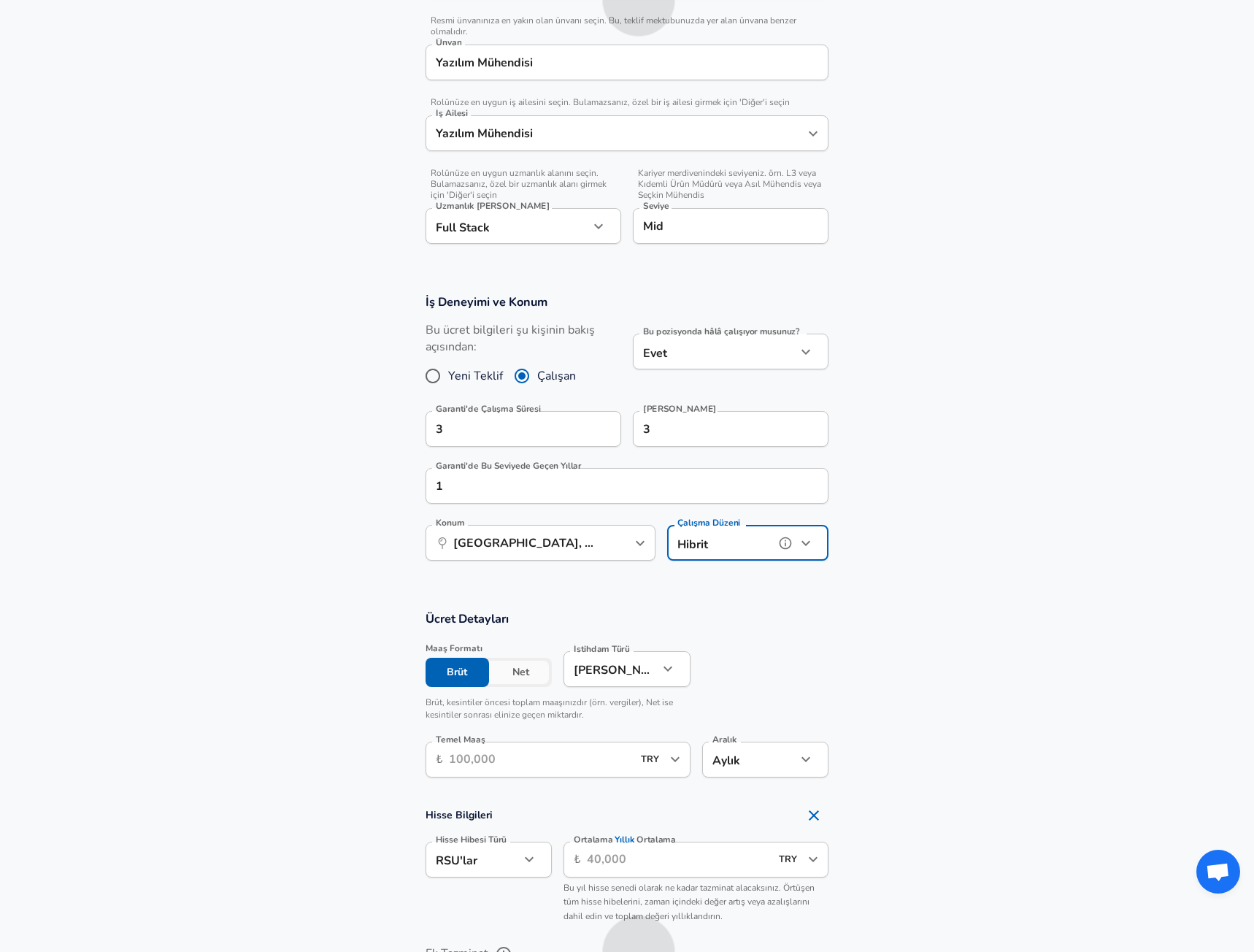
scroll to position [389, 0]
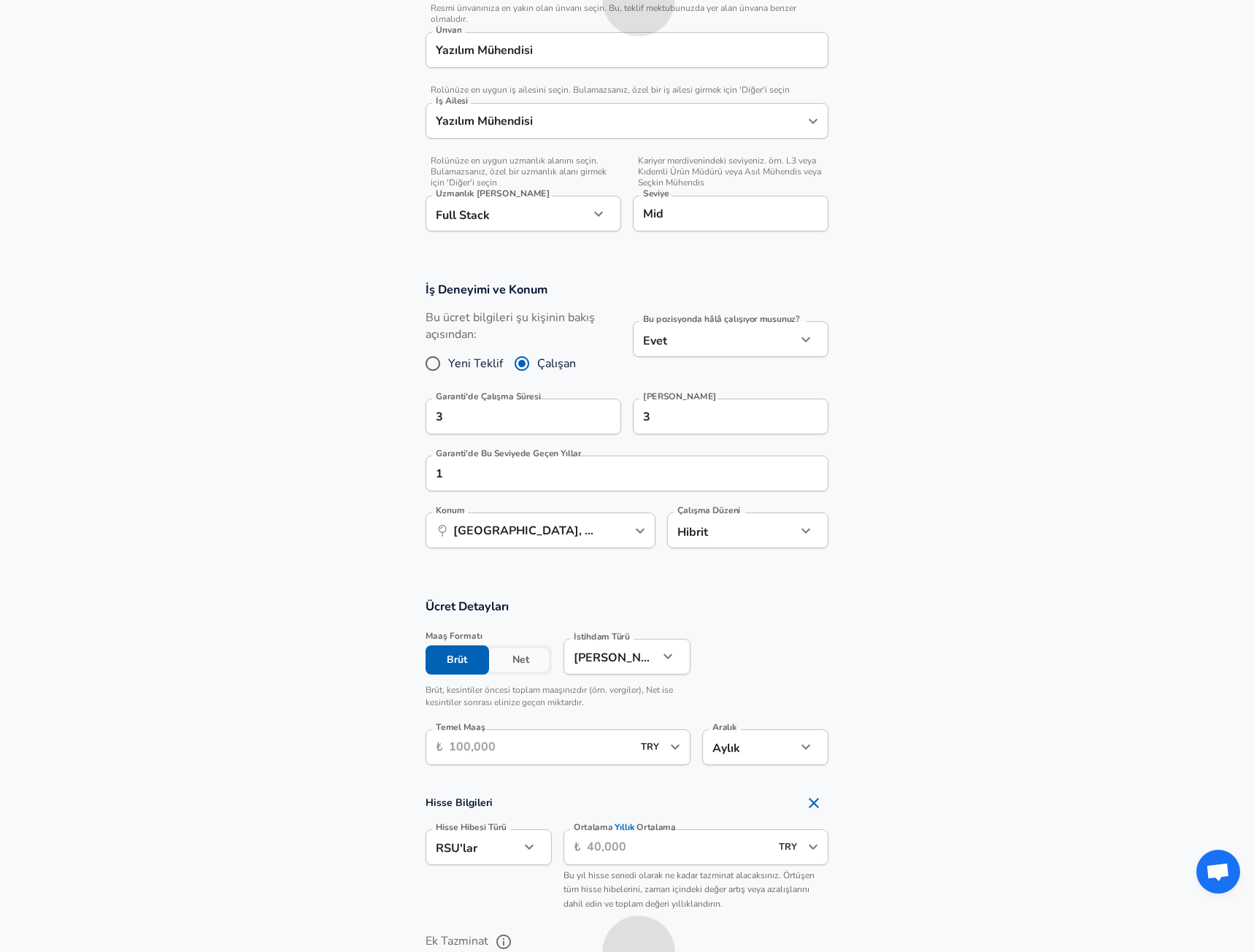
click at [530, 664] on button "Net" at bounding box center [521, 660] width 63 height 29
click at [589, 746] on input "Temel Maaş" at bounding box center [540, 748] width 184 height 36
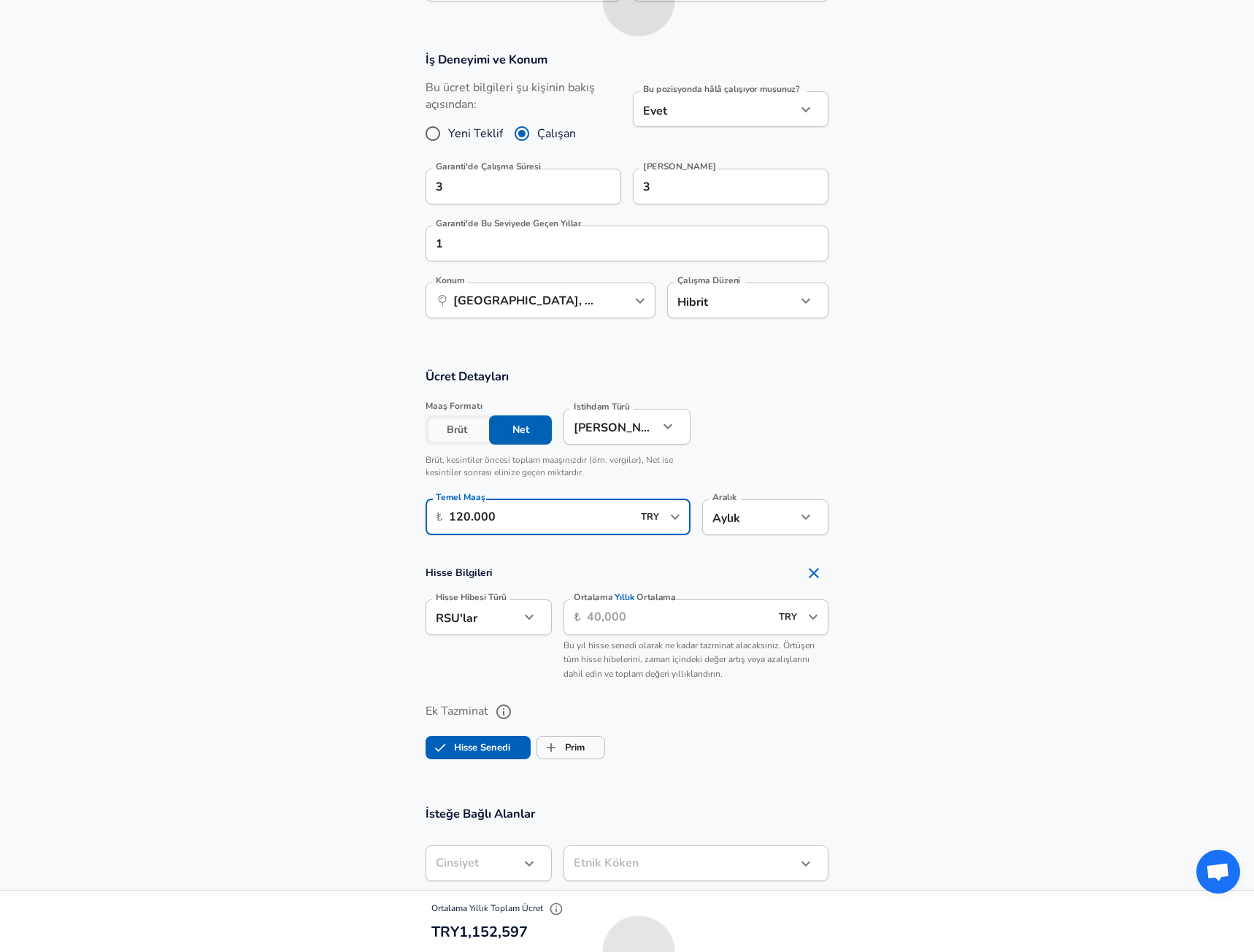
scroll to position [633, 0]
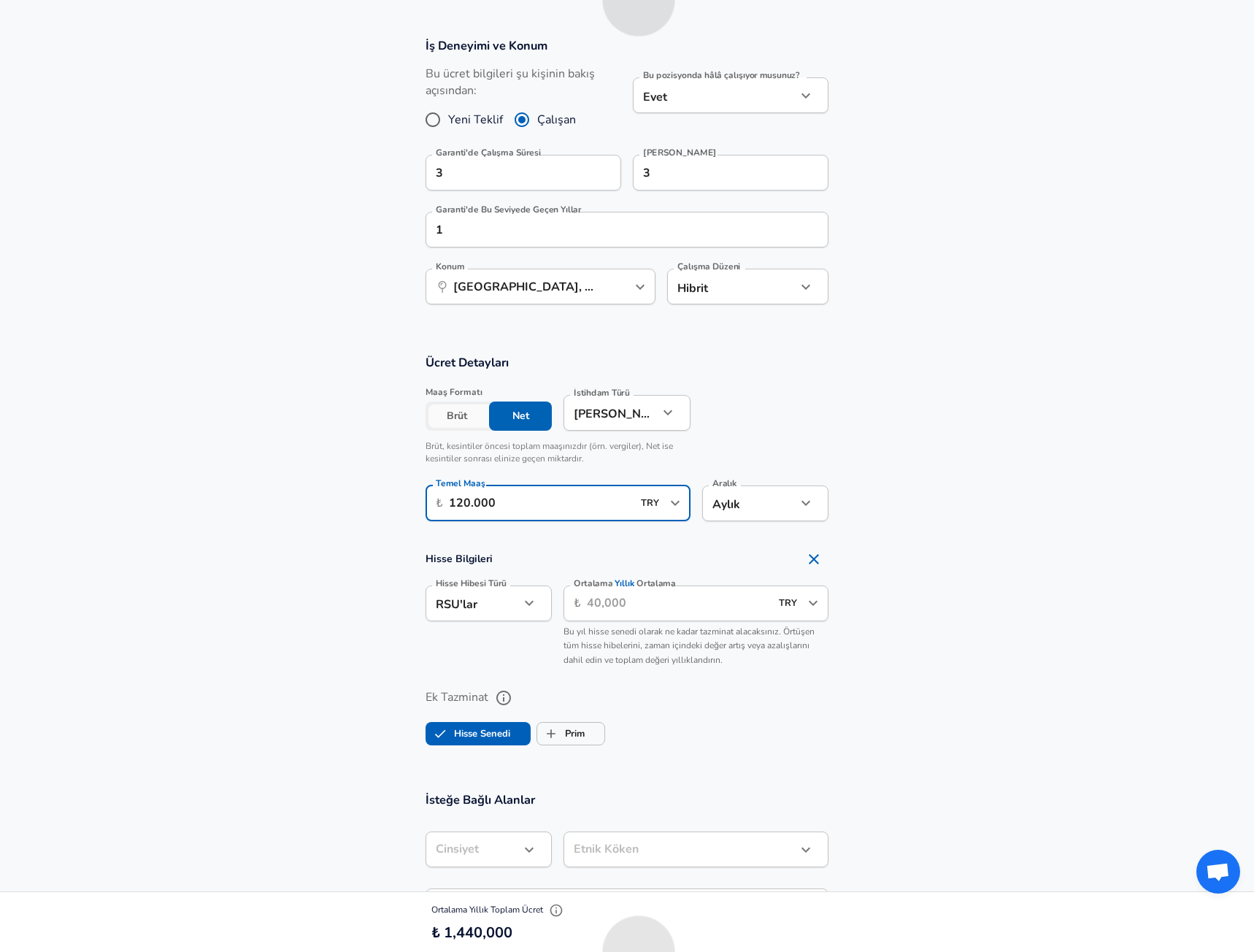
type input "120.000"
click at [813, 560] on icon "Remove Section" at bounding box center [814, 559] width 18 height 18
checkbox input "false"
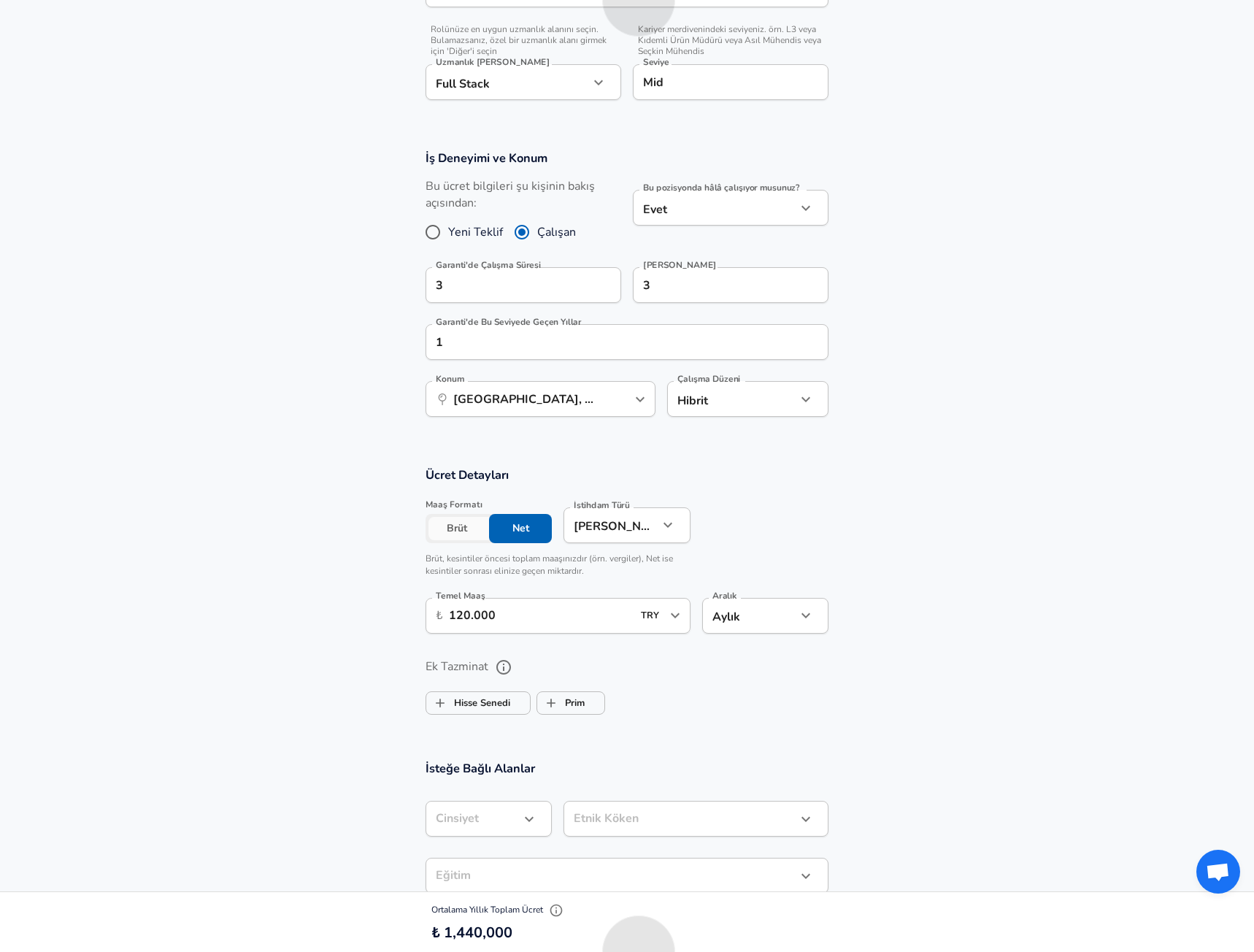
scroll to position [511, 0]
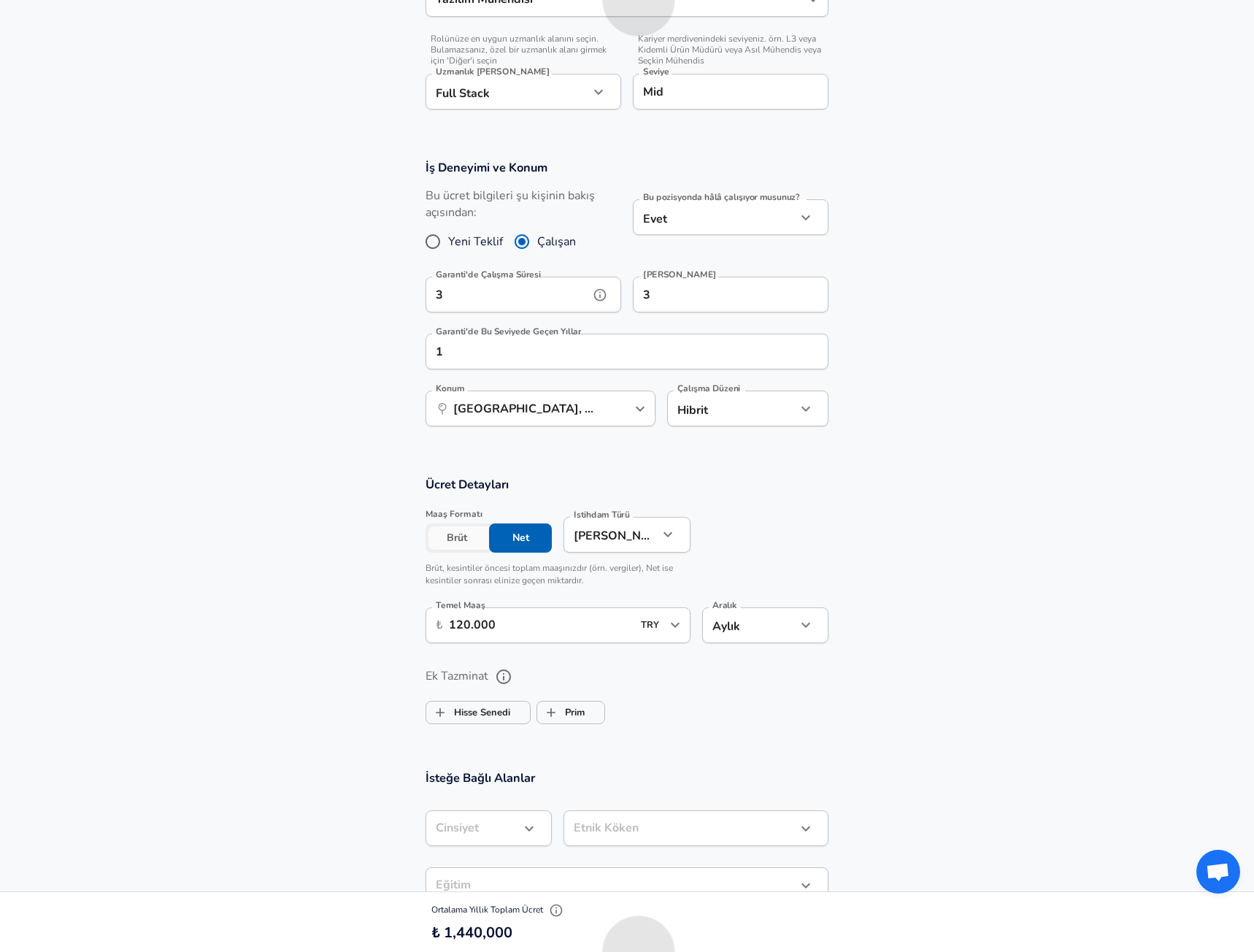
click at [461, 282] on input "3" at bounding box center [507, 294] width 164 height 36
type input "2"
drag, startPoint x: 715, startPoint y: 292, endPoint x: 707, endPoint y: 292, distance: 8.0
click at [710, 292] on input "3" at bounding box center [715, 294] width 164 height 36
type input "2"
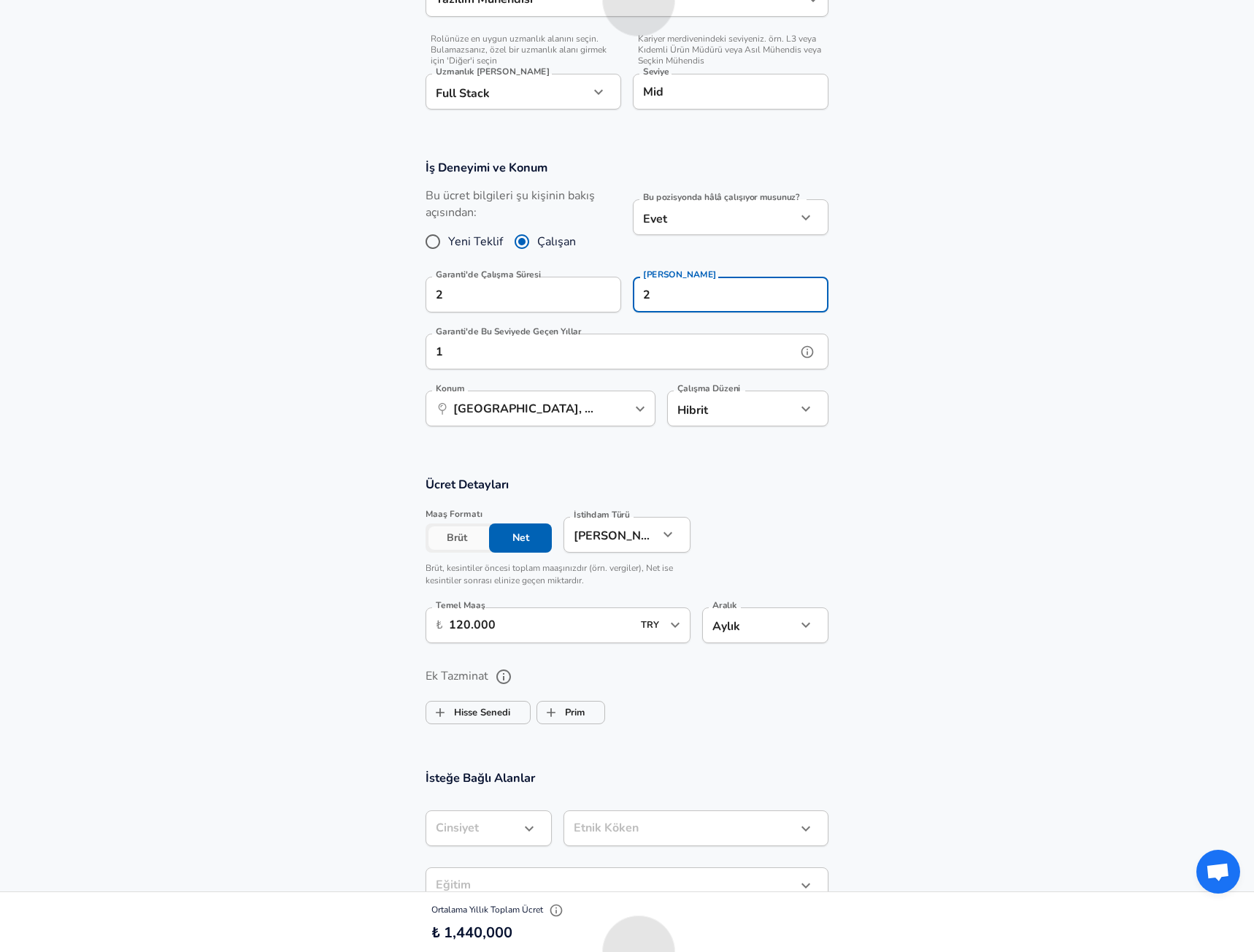
click at [644, 347] on input "1" at bounding box center [611, 351] width 371 height 36
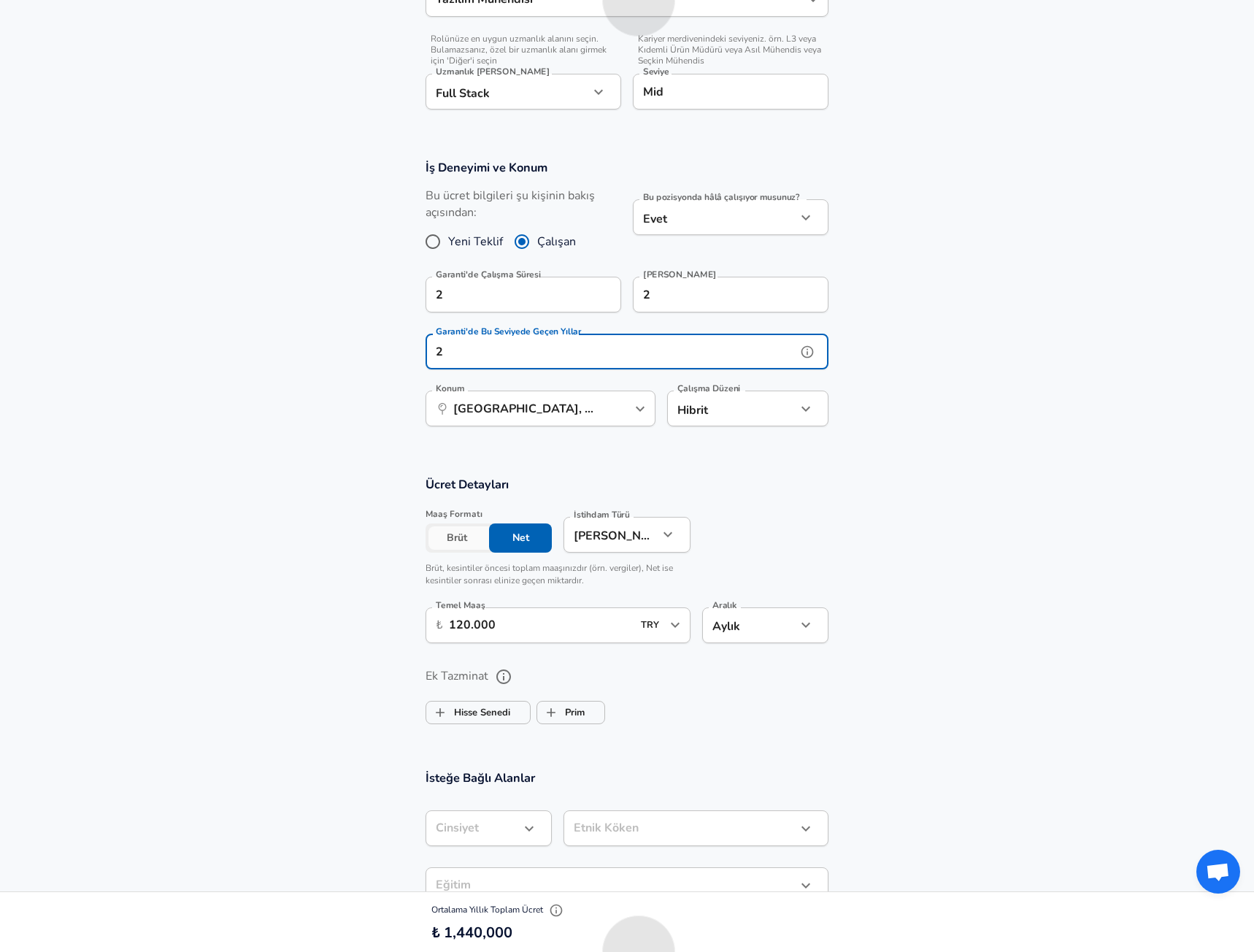
type input "2"
click at [295, 505] on section "Ücret Detayları Maaş Formatı Brüt Net İstihdam Türü Tam Zamanlı full_time İstih…" at bounding box center [627, 564] width 1254 height 177
click at [458, 622] on input "120.000" at bounding box center [540, 626] width 184 height 36
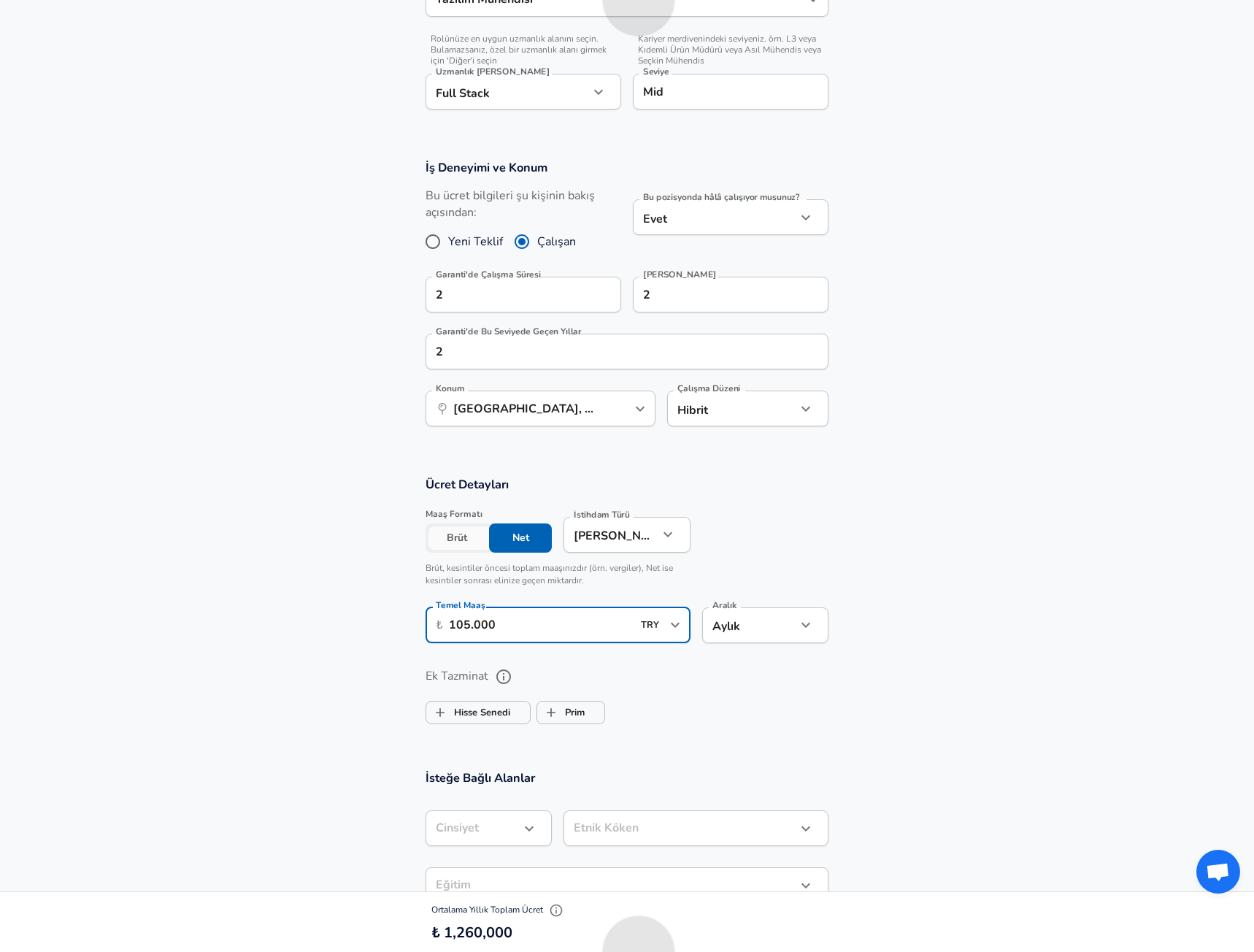
type input "105.000"
click at [249, 624] on section "Ücret Detayları Maaş Formatı Brüt Net İstihdam Türü Tam Zamanlı full_time İstih…" at bounding box center [627, 564] width 1254 height 177
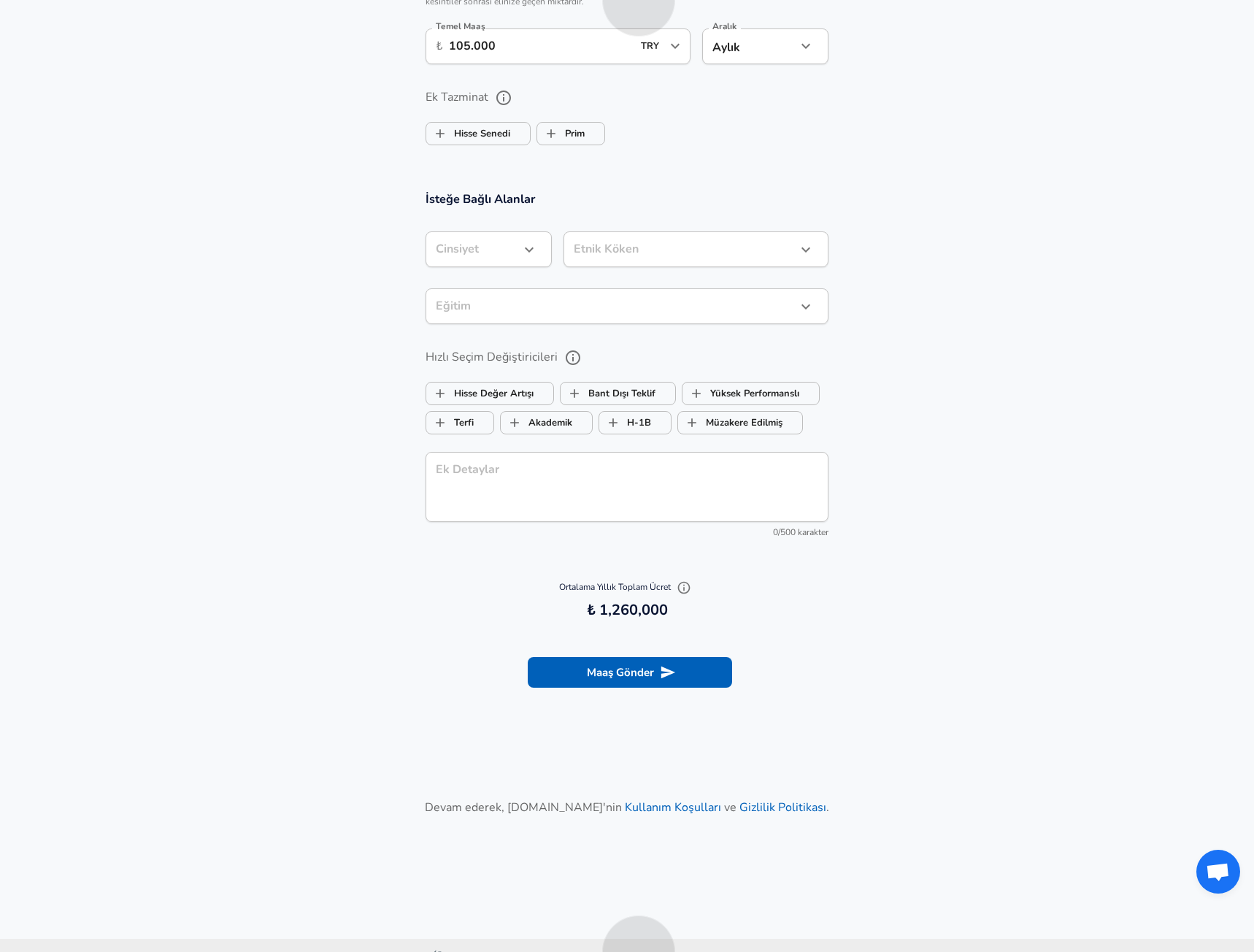
scroll to position [1119, 0]
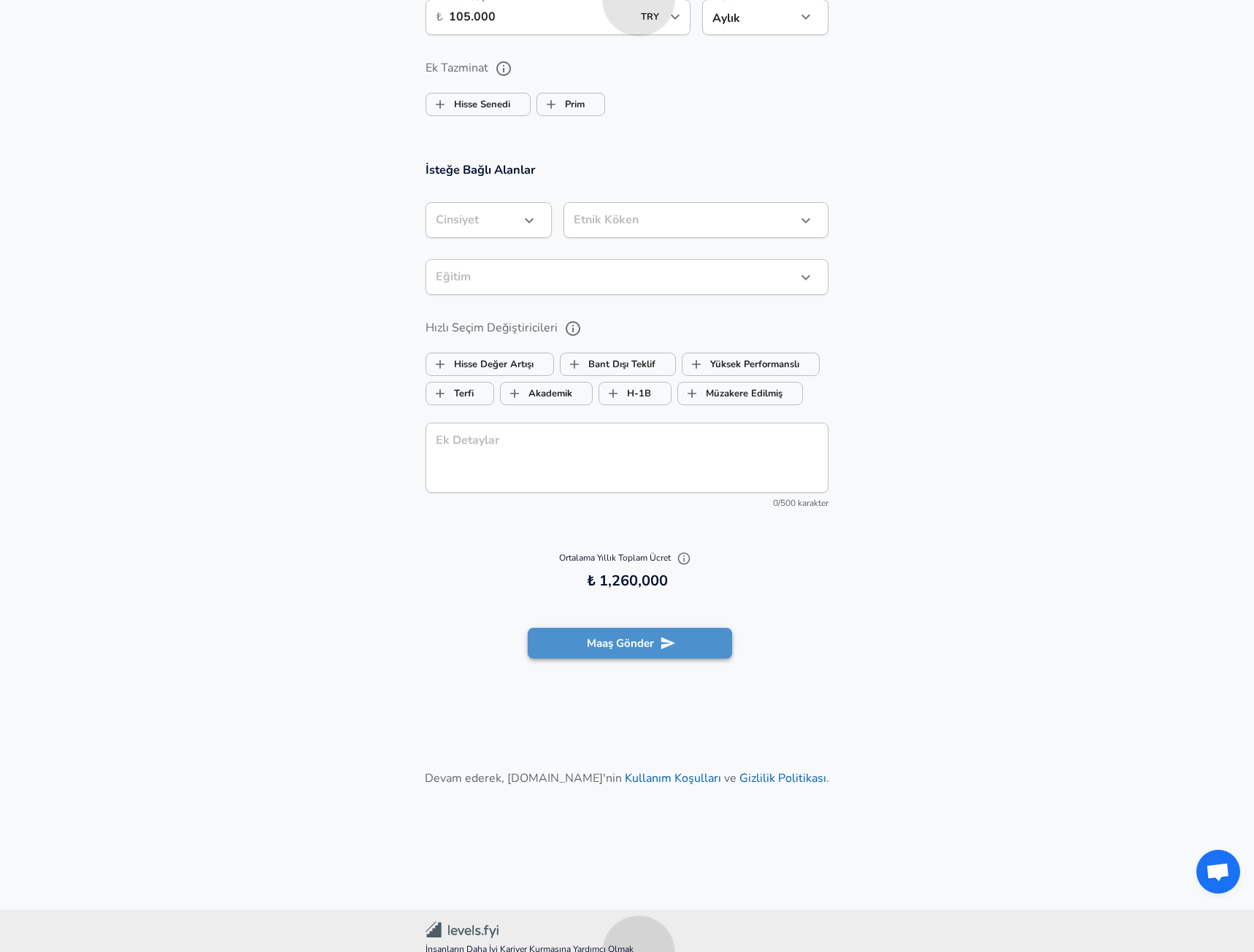
click at [644, 649] on button "Maaş Gönder" at bounding box center [630, 643] width 204 height 30
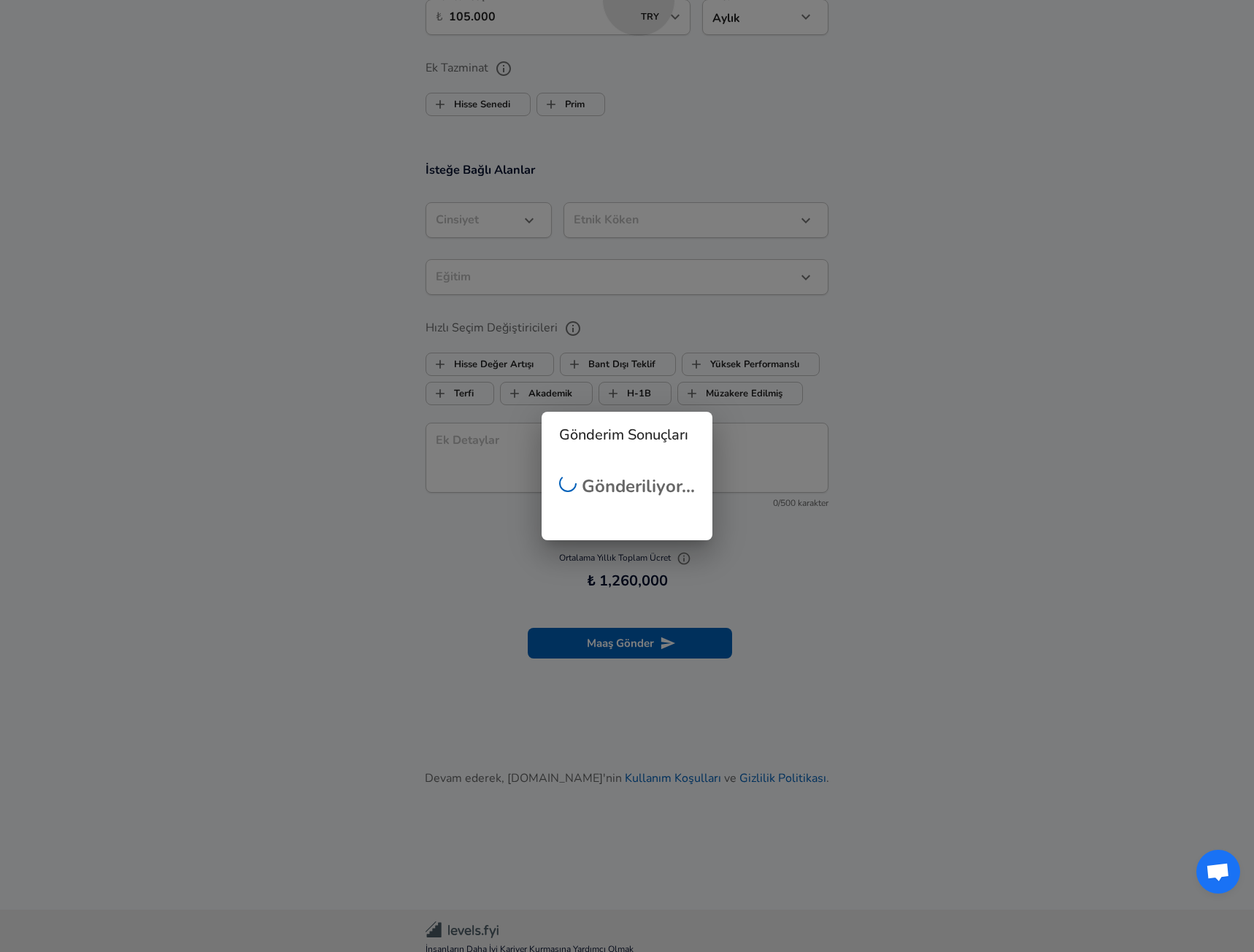
scroll to position [177, 0]
